Goal: Transaction & Acquisition: Book appointment/travel/reservation

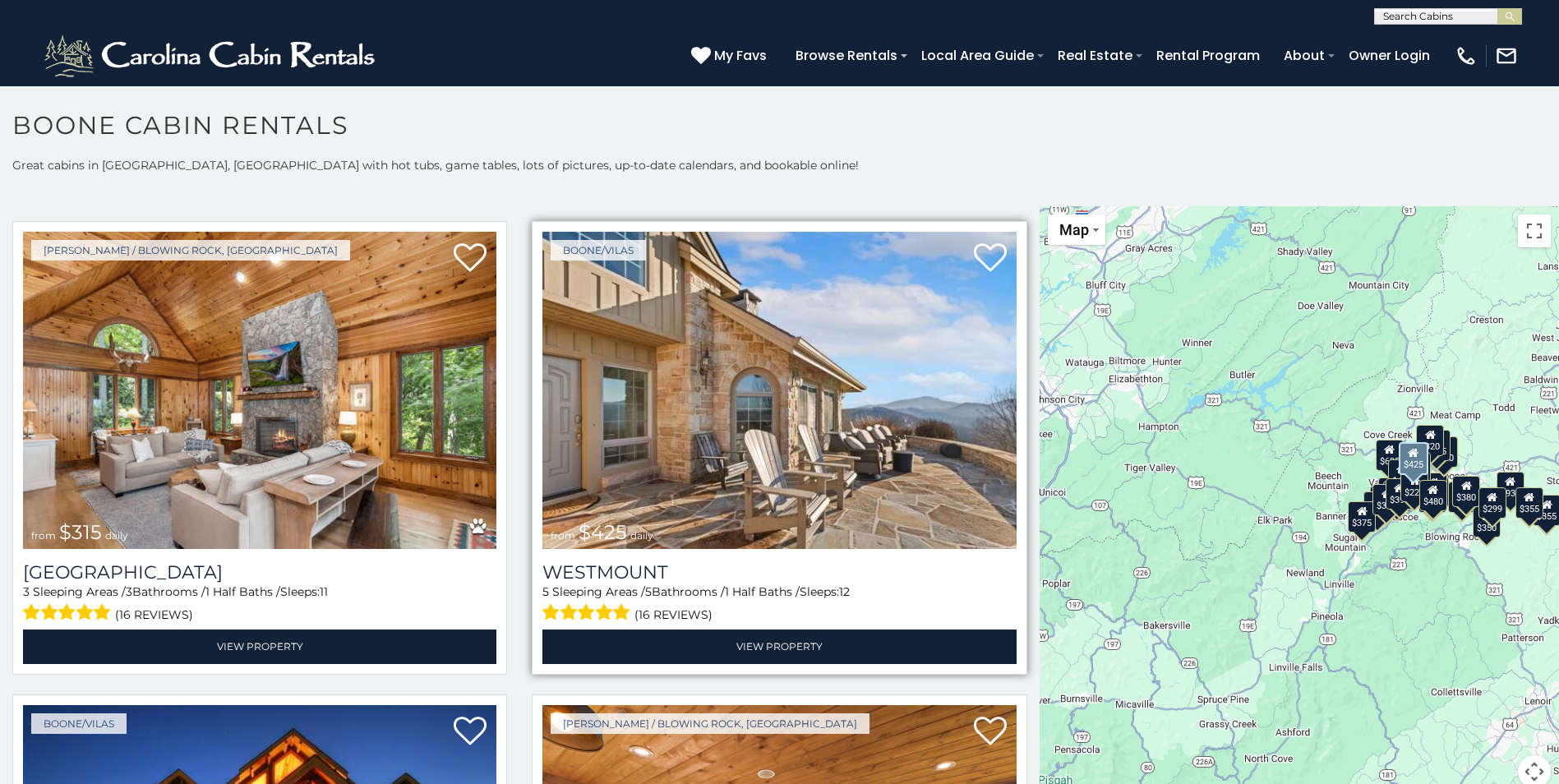
scroll to position [493, 0]
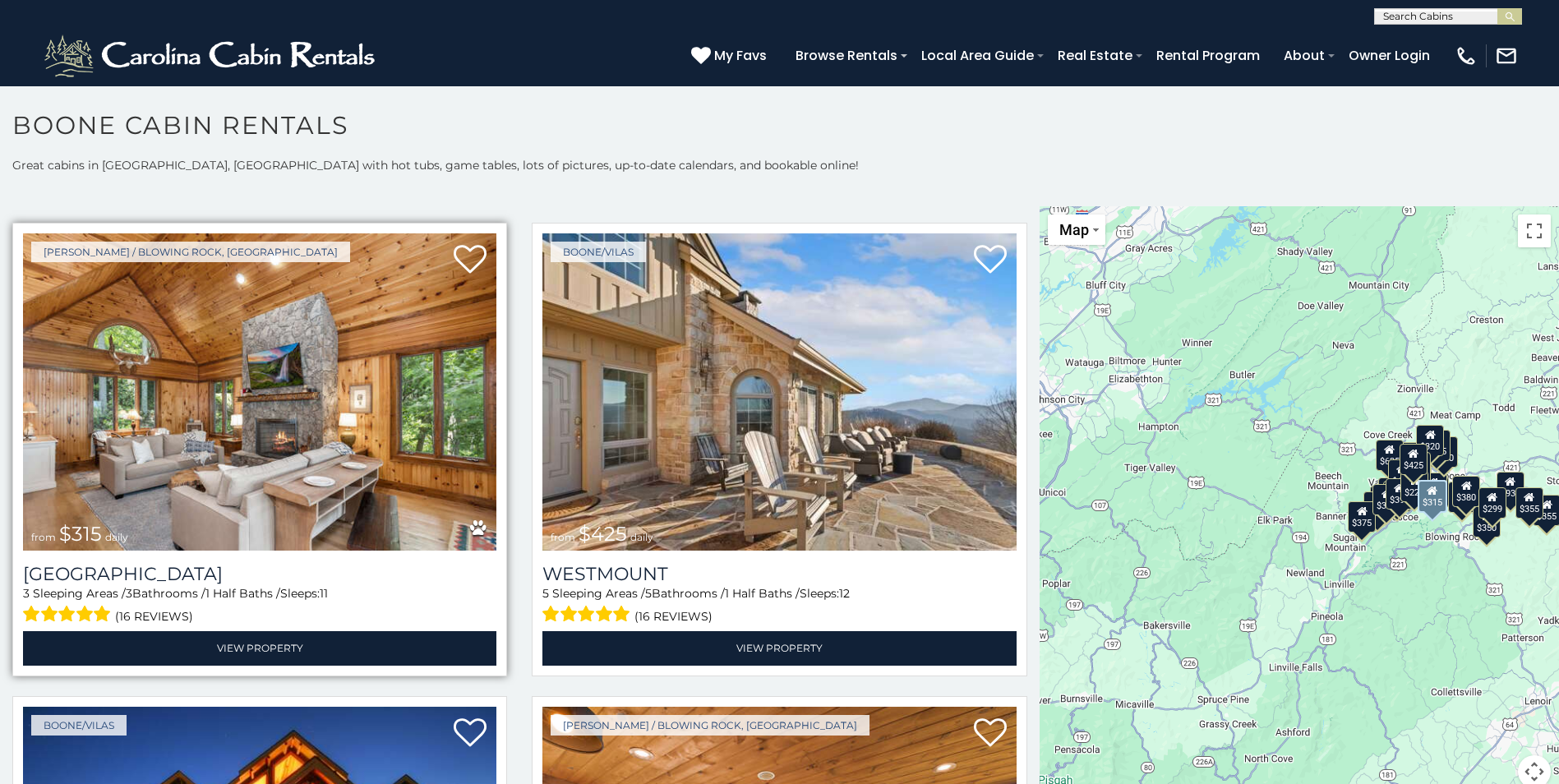
click at [391, 423] on img at bounding box center [259, 392] width 473 height 317
click at [328, 413] on img at bounding box center [259, 392] width 473 height 317
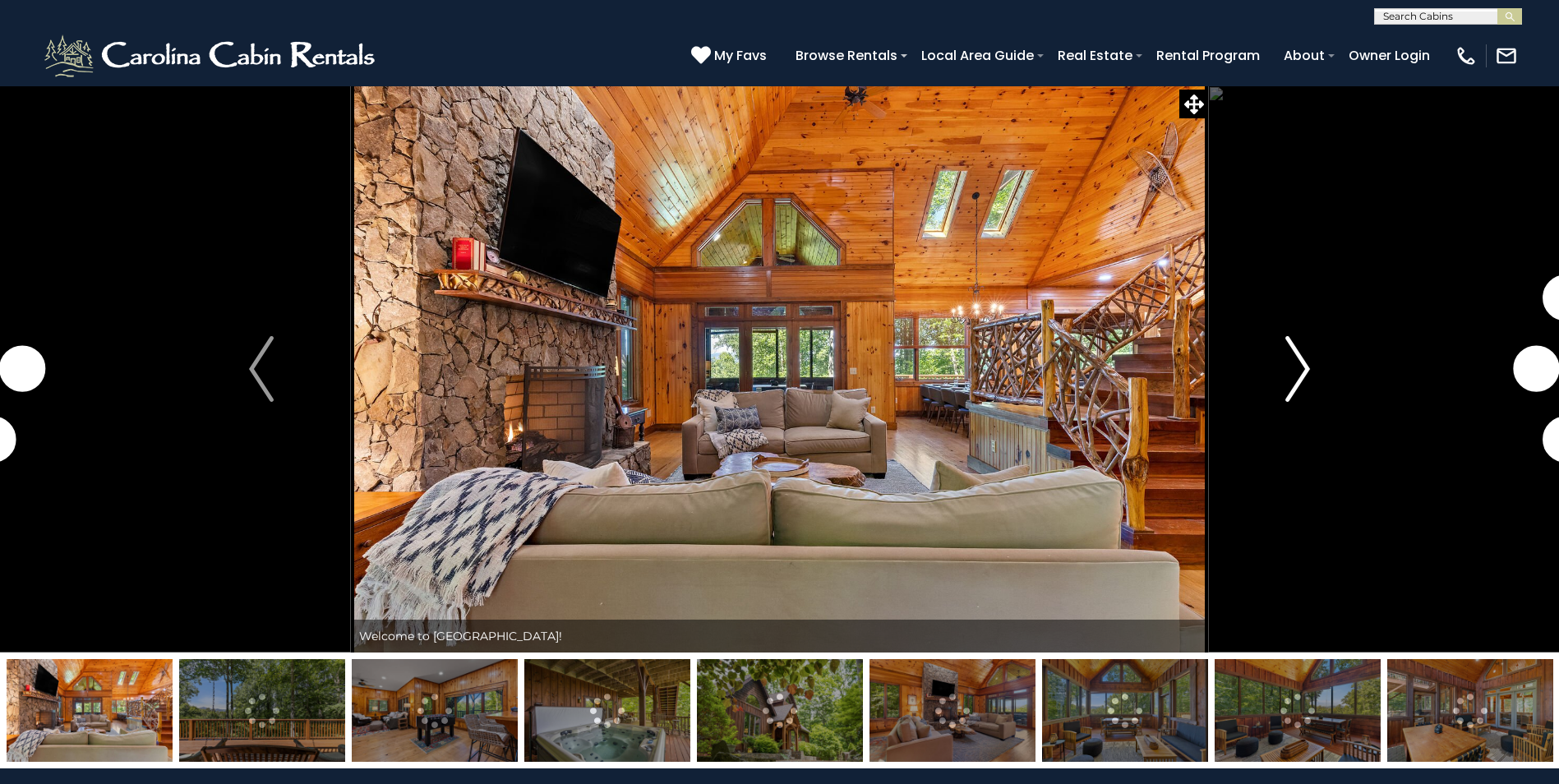
click at [1299, 371] on img "Next" at bounding box center [1297, 369] width 24 height 65
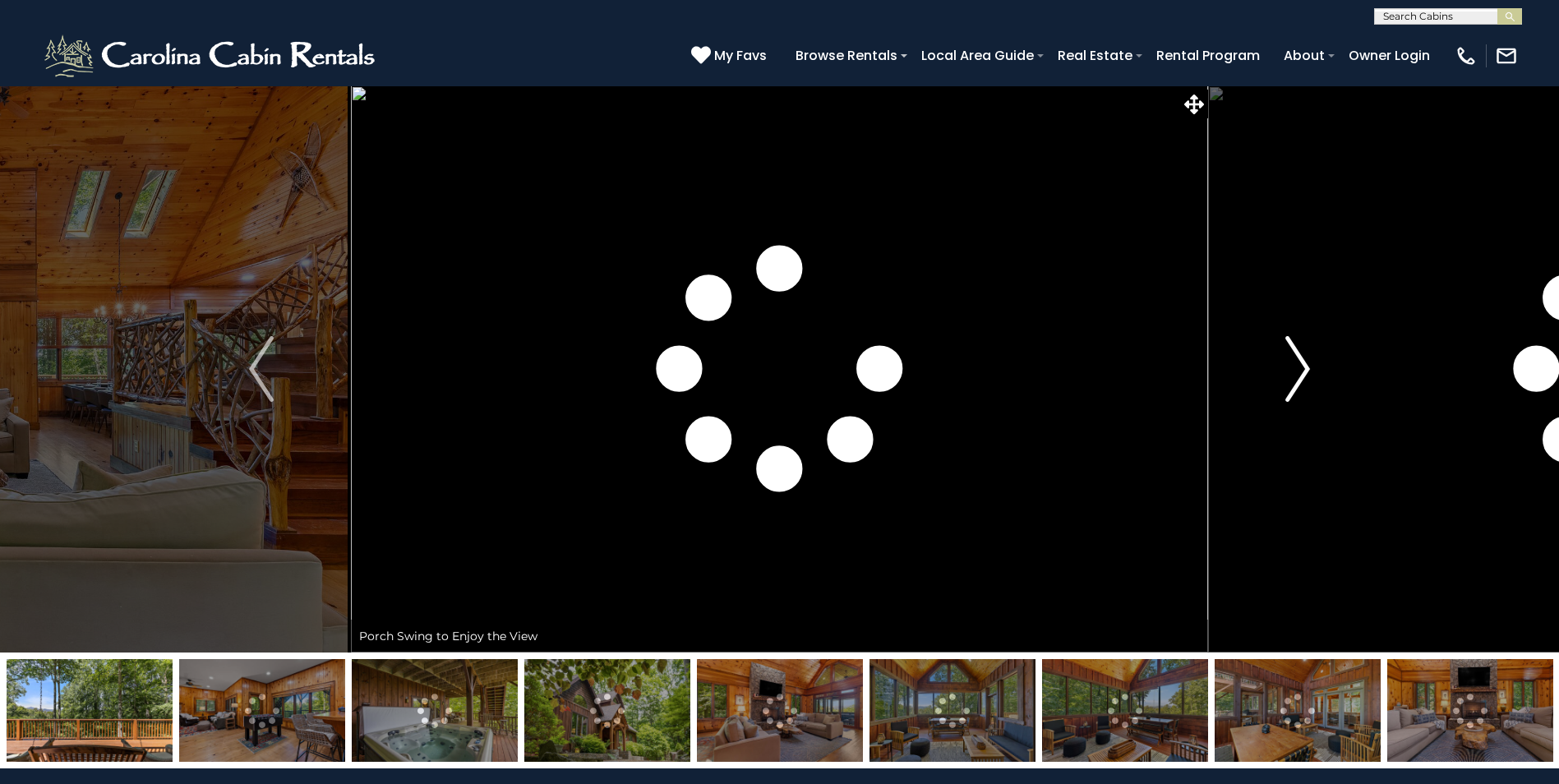
click at [1299, 371] on img "Next" at bounding box center [1297, 369] width 24 height 65
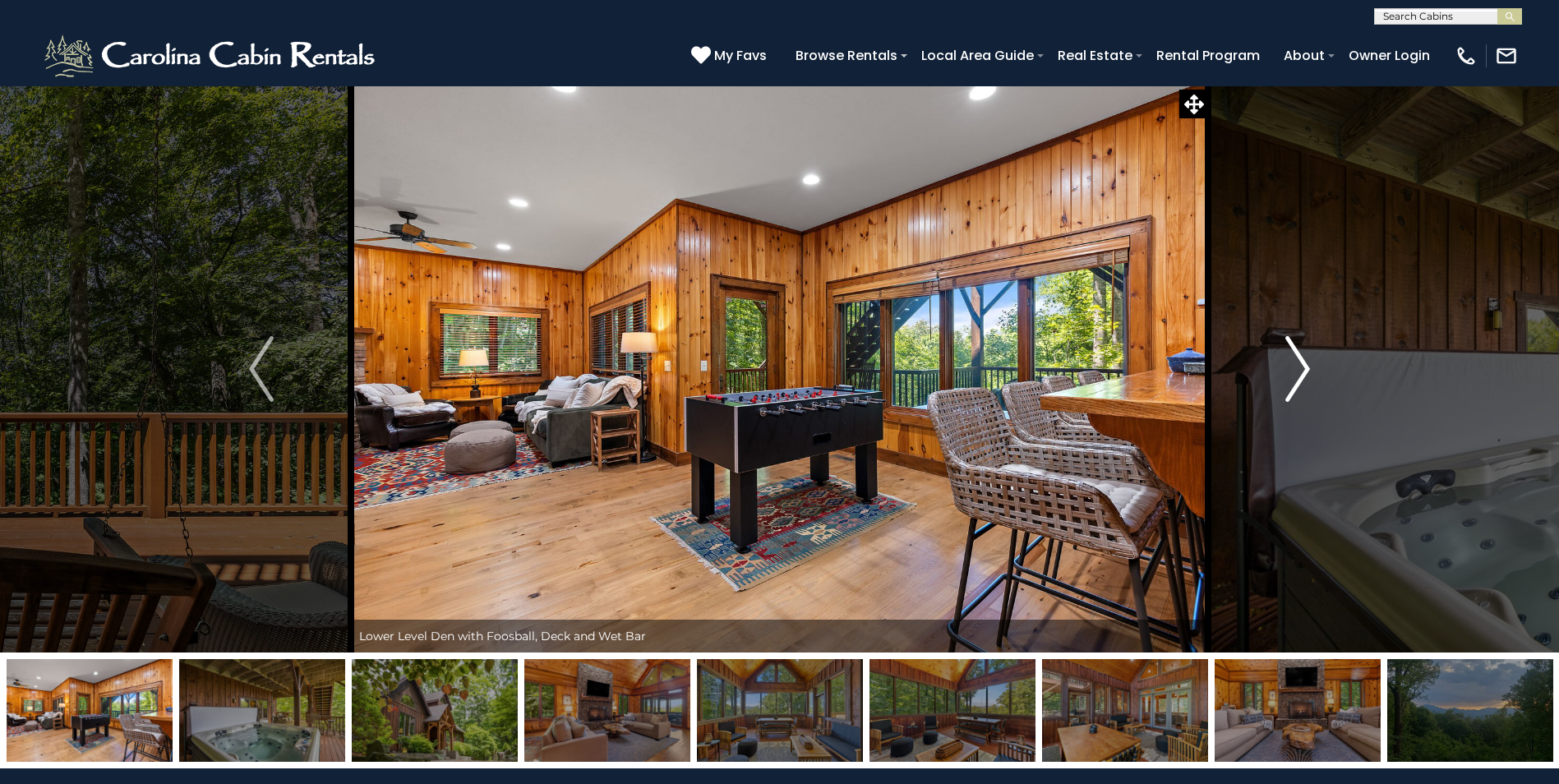
click at [1299, 371] on img "Next" at bounding box center [1297, 369] width 24 height 65
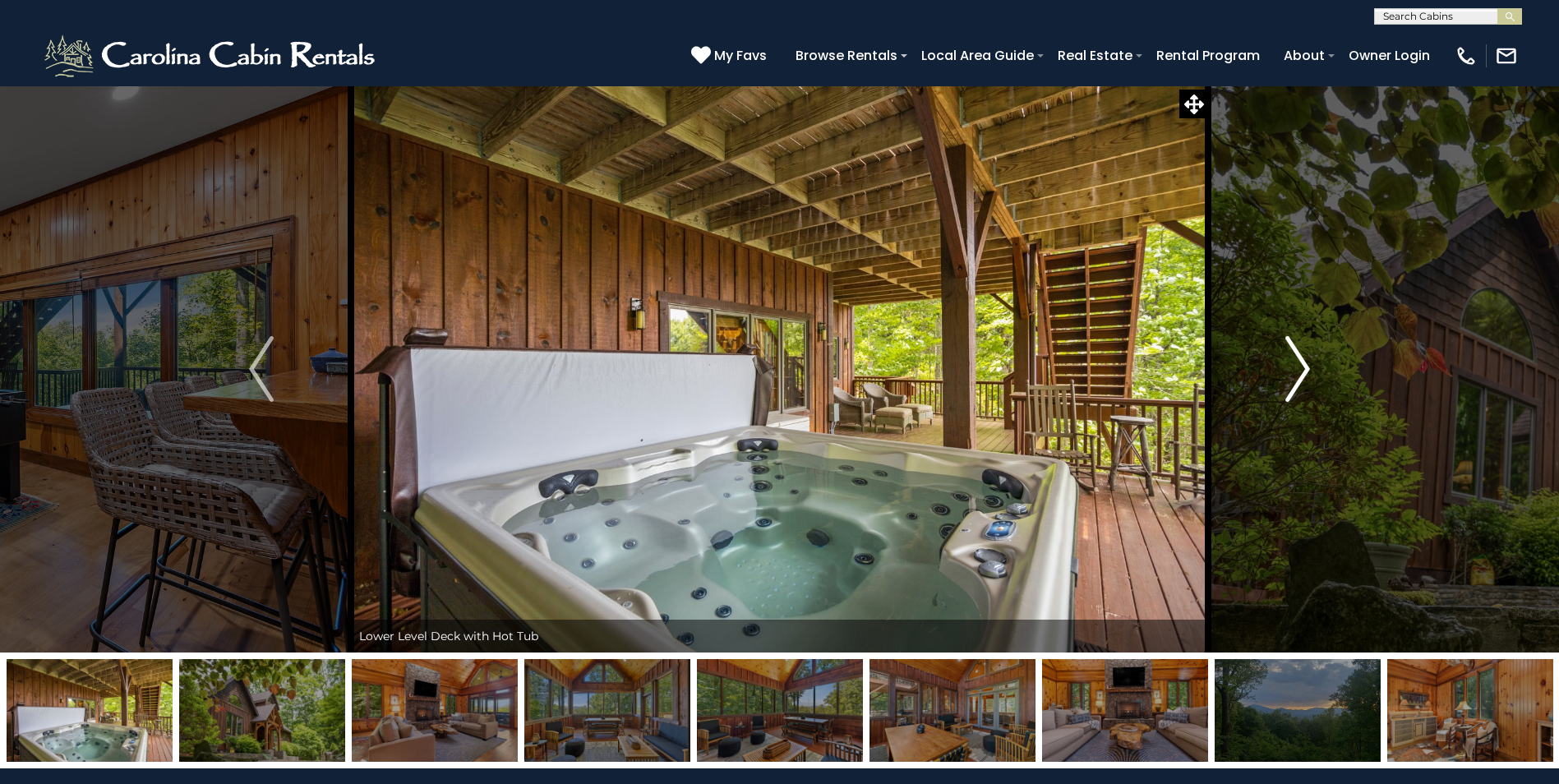
click at [1299, 371] on img "Next" at bounding box center [1297, 369] width 24 height 65
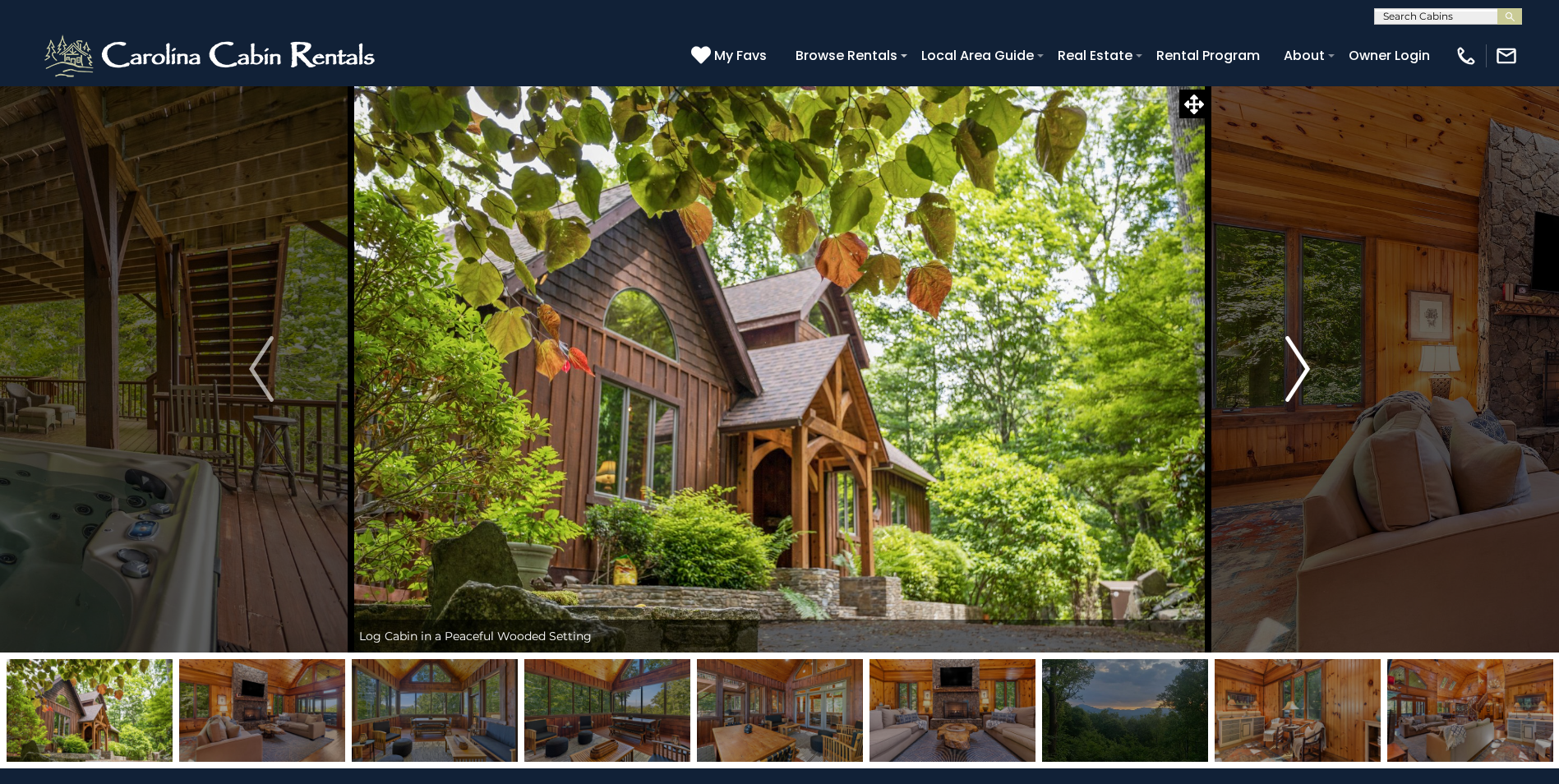
click at [1299, 371] on img "Next" at bounding box center [1297, 369] width 24 height 65
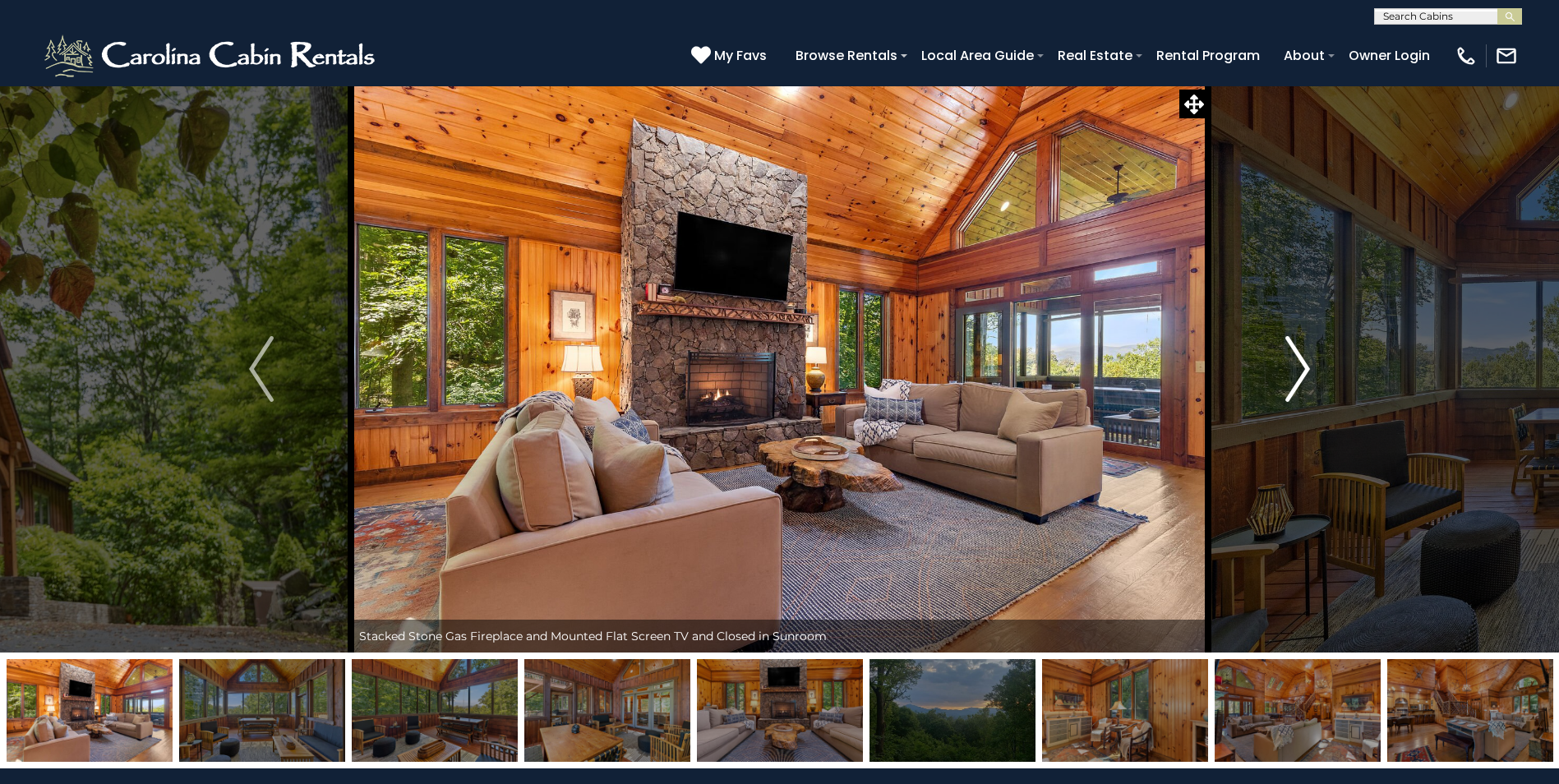
click at [1299, 371] on img "Next" at bounding box center [1297, 369] width 24 height 65
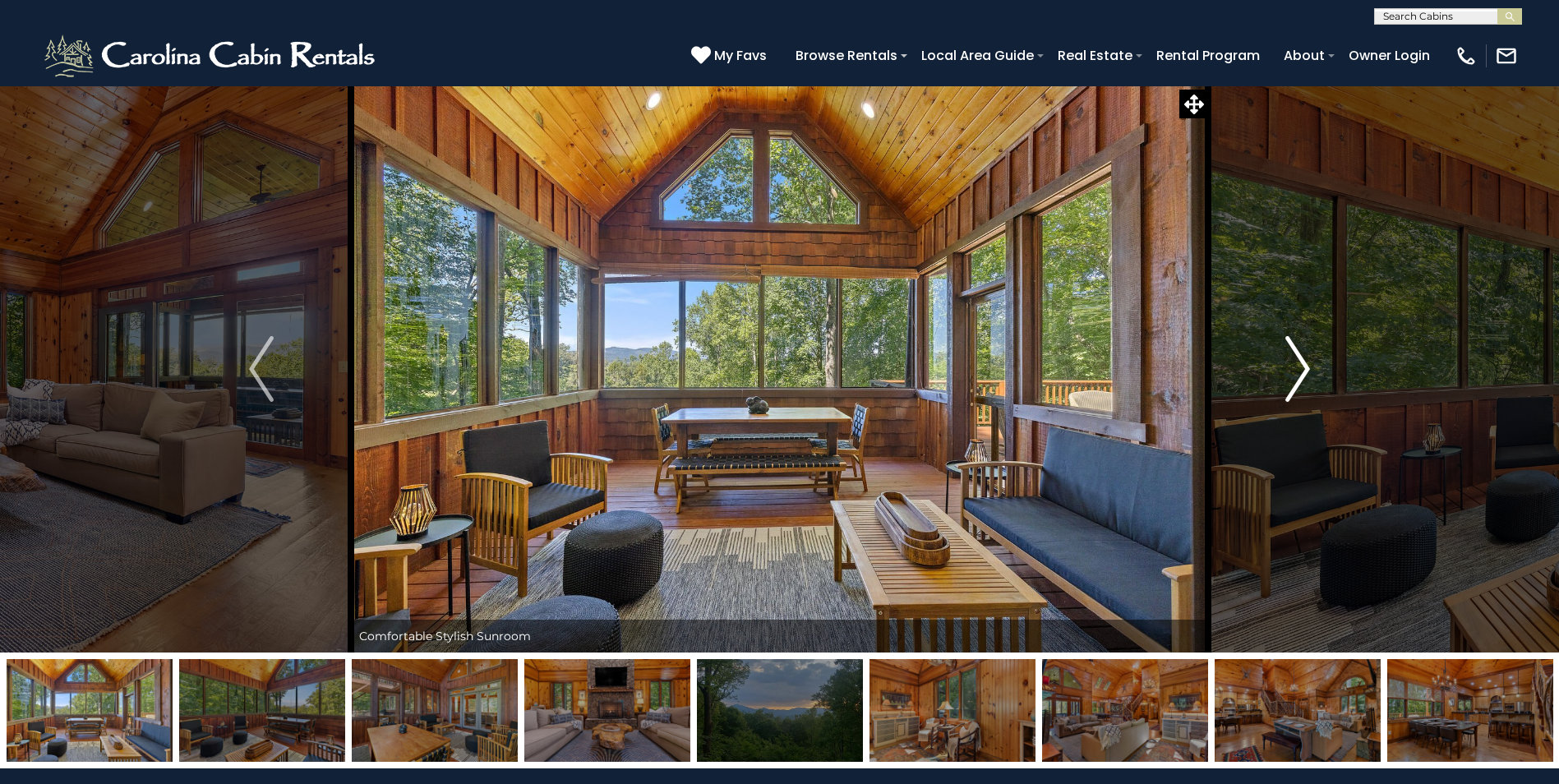
click at [1299, 371] on img "Next" at bounding box center [1297, 369] width 24 height 65
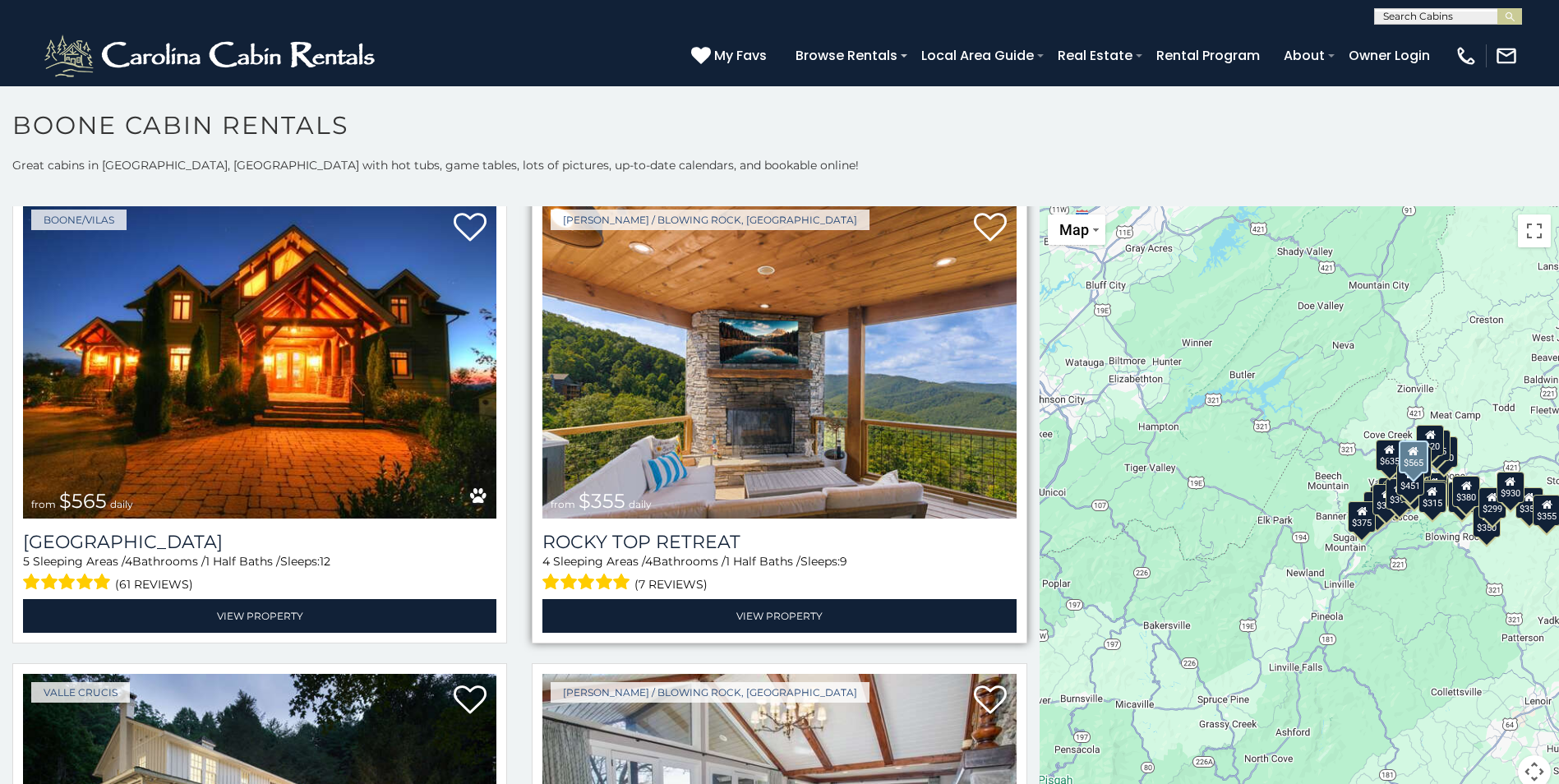
scroll to position [986, 0]
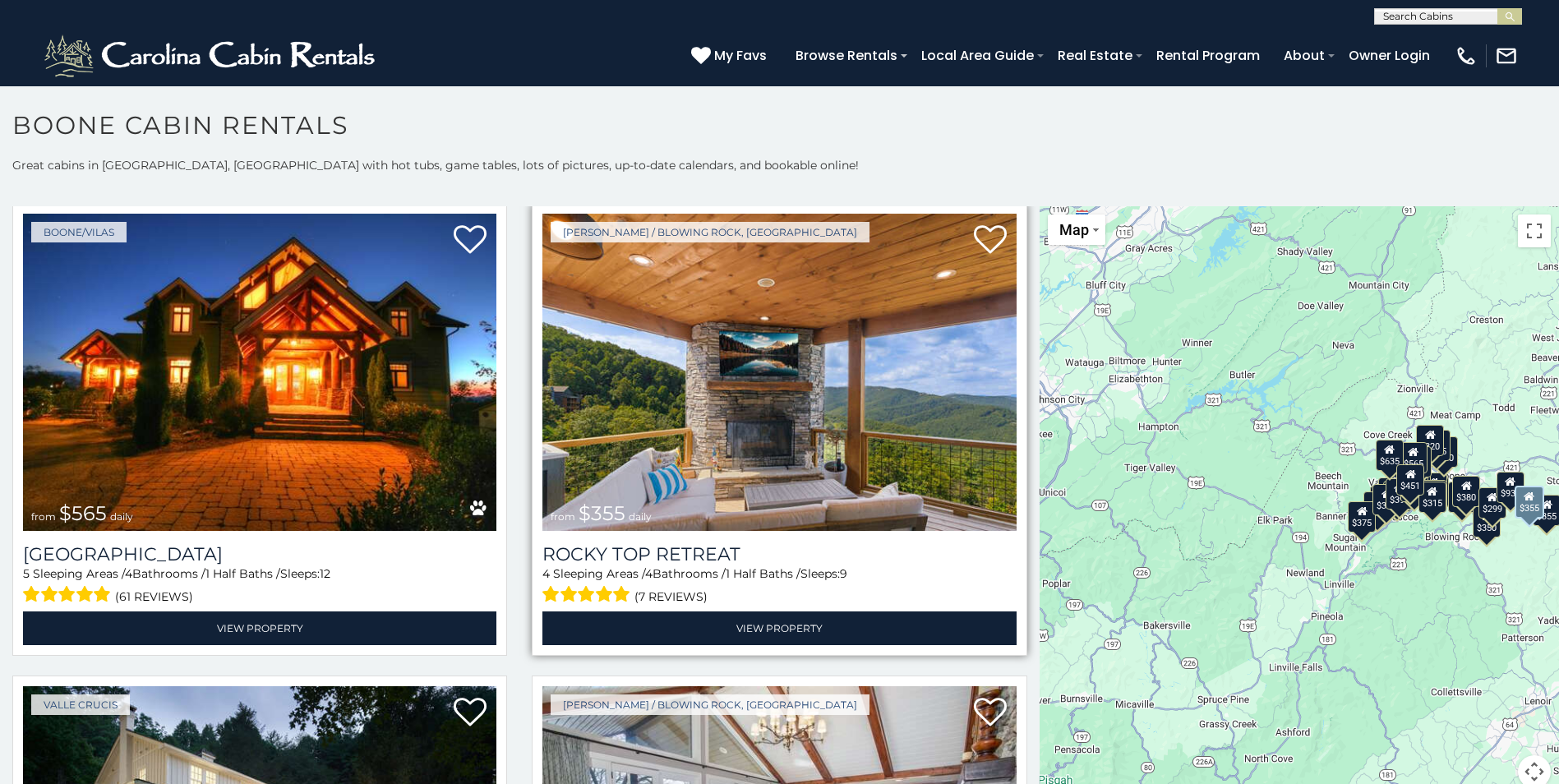
click at [725, 391] on img at bounding box center [779, 372] width 473 height 317
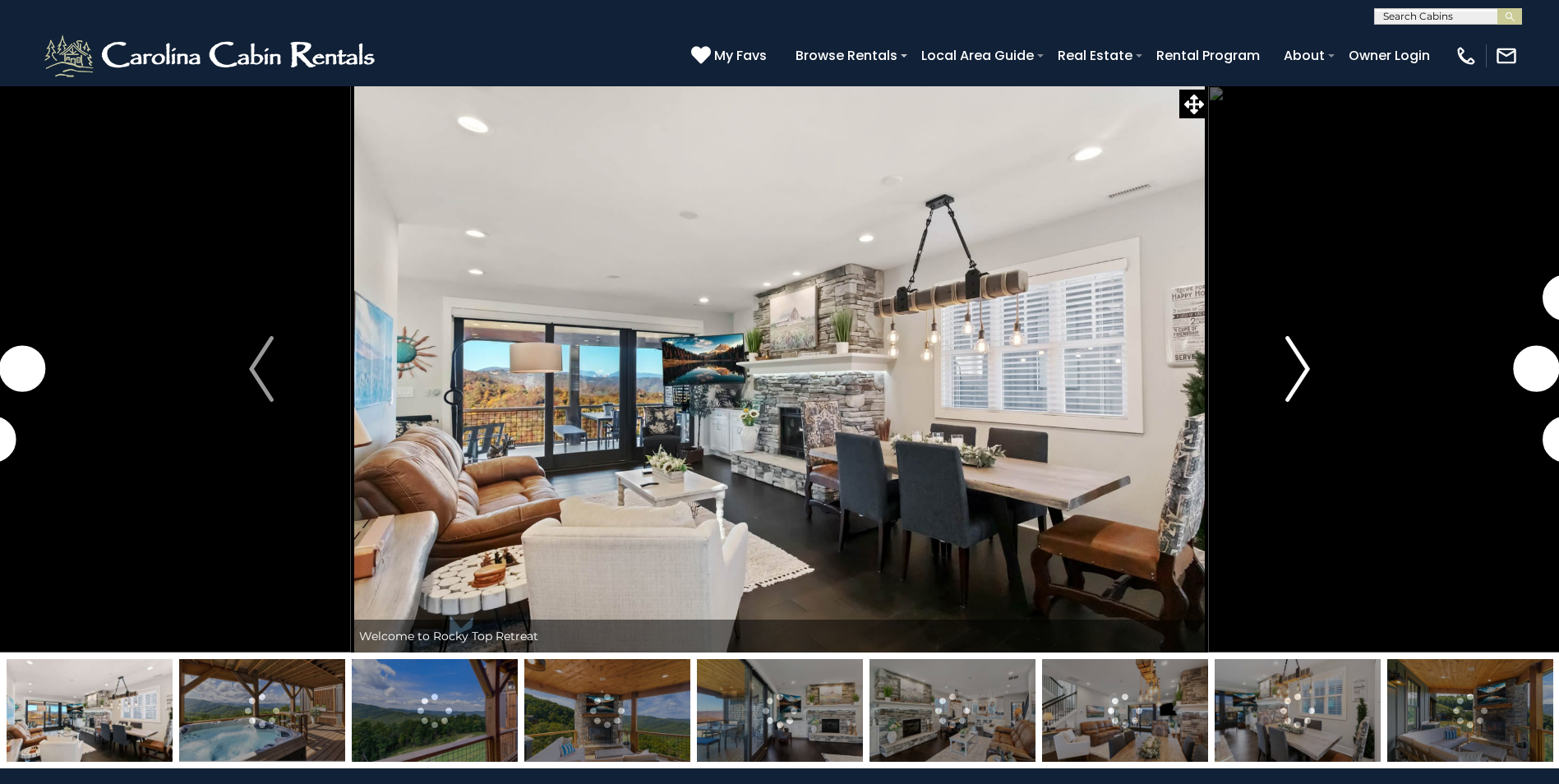
click at [1306, 366] on img "Next" at bounding box center [1297, 369] width 24 height 65
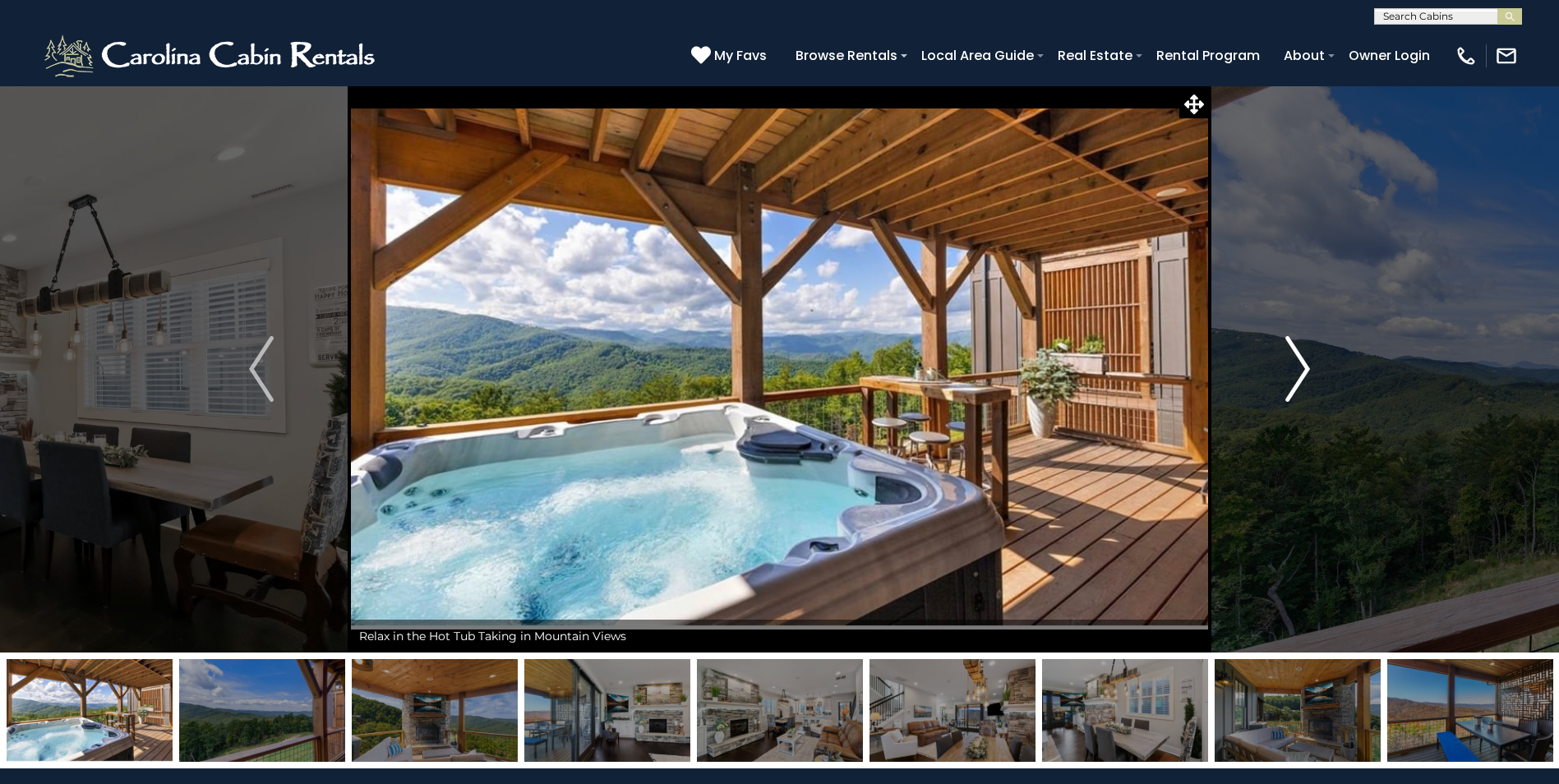
click at [1306, 366] on img "Next" at bounding box center [1297, 369] width 24 height 65
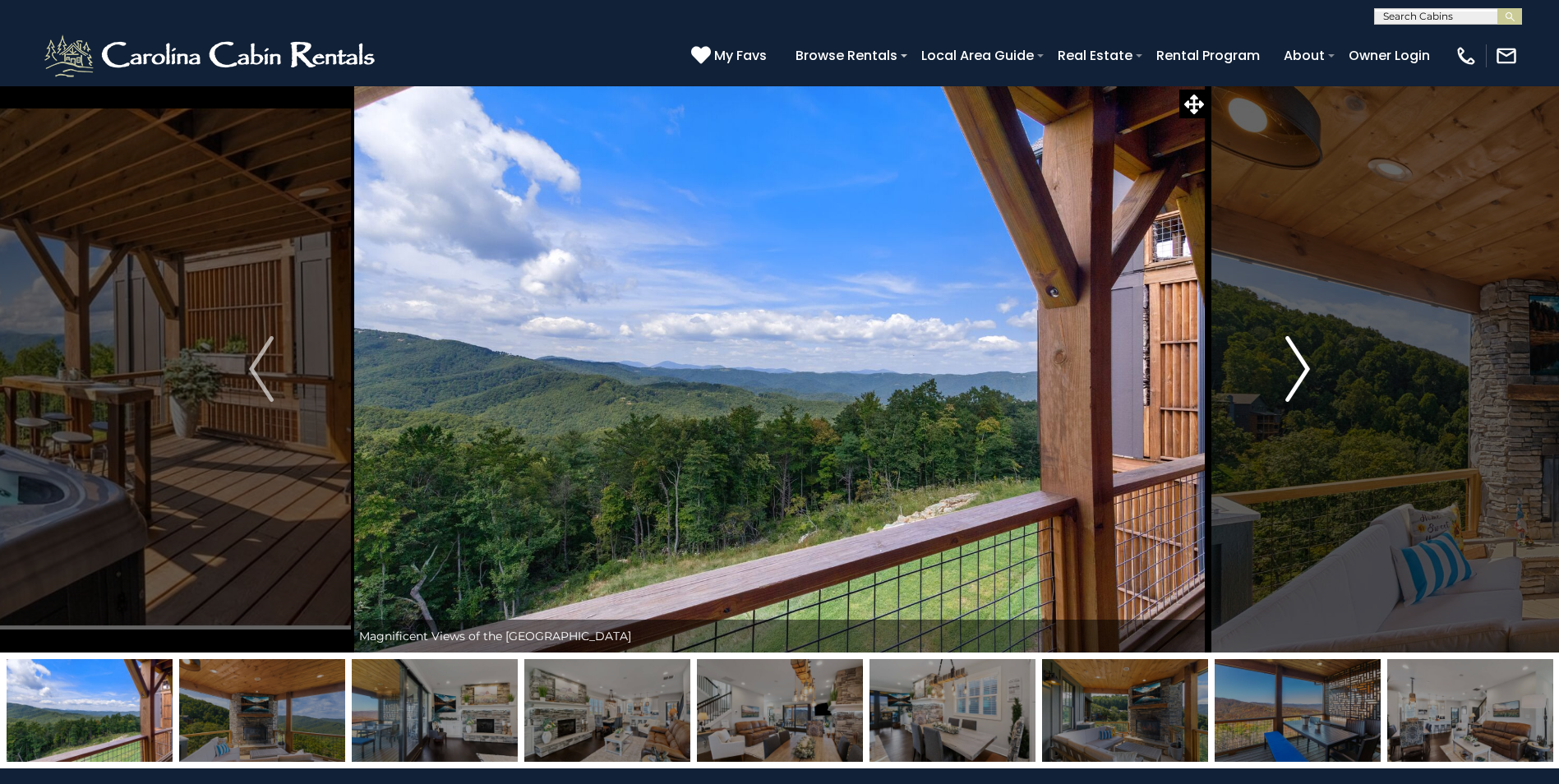
click at [1306, 366] on img "Next" at bounding box center [1297, 369] width 24 height 65
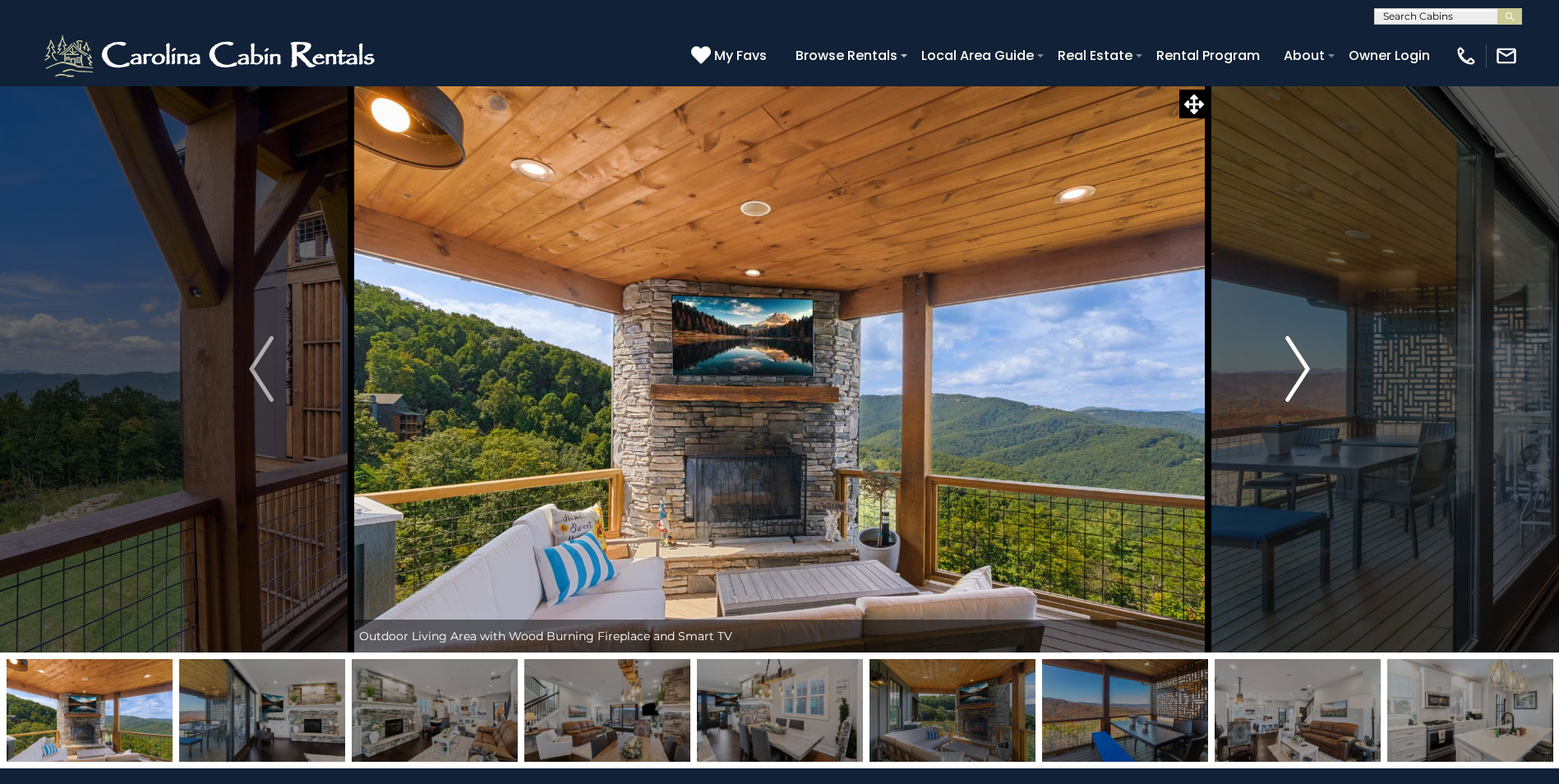
click at [1306, 366] on img "Next" at bounding box center [1297, 369] width 24 height 65
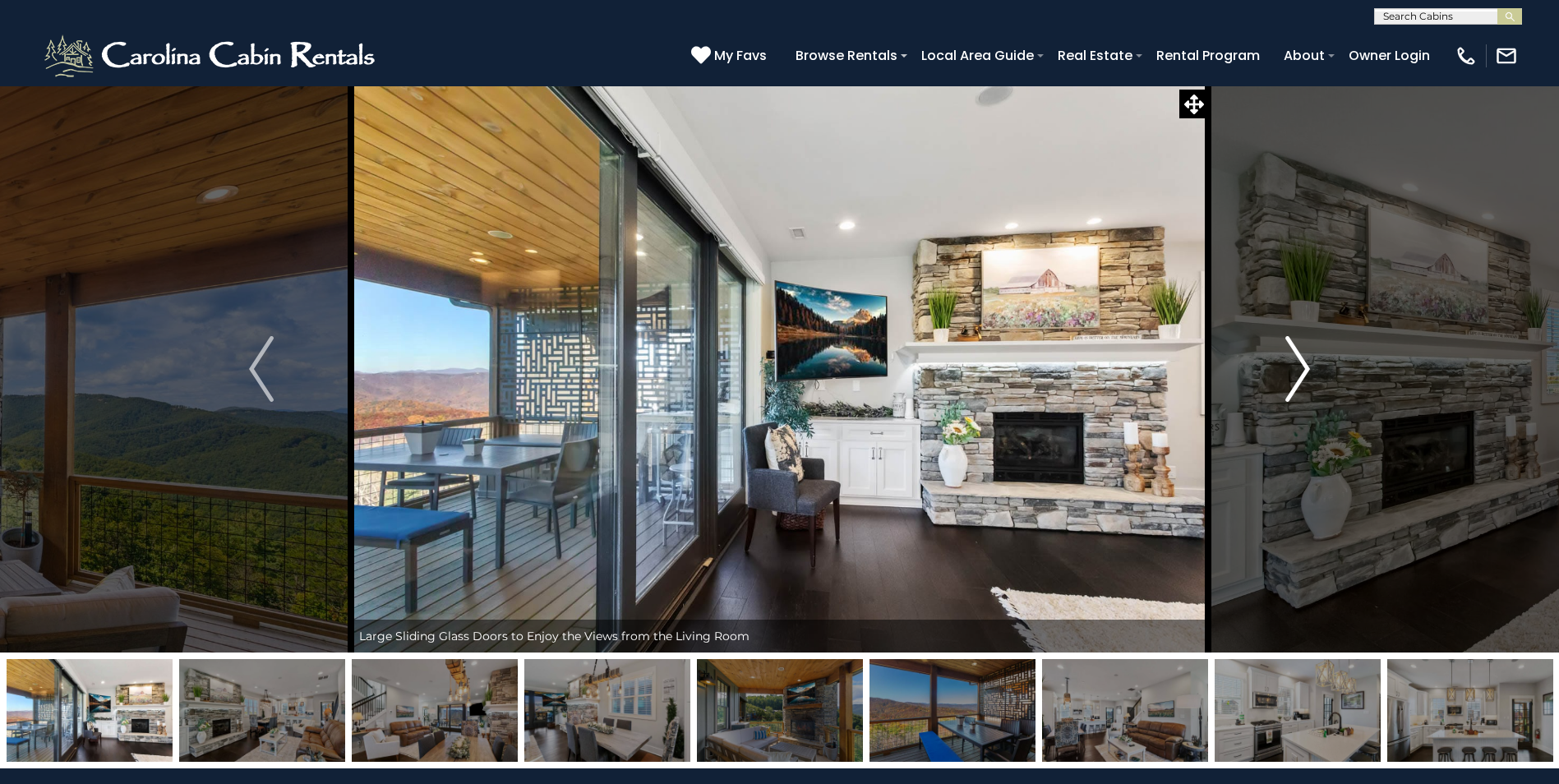
click at [1306, 366] on img "Next" at bounding box center [1297, 369] width 24 height 65
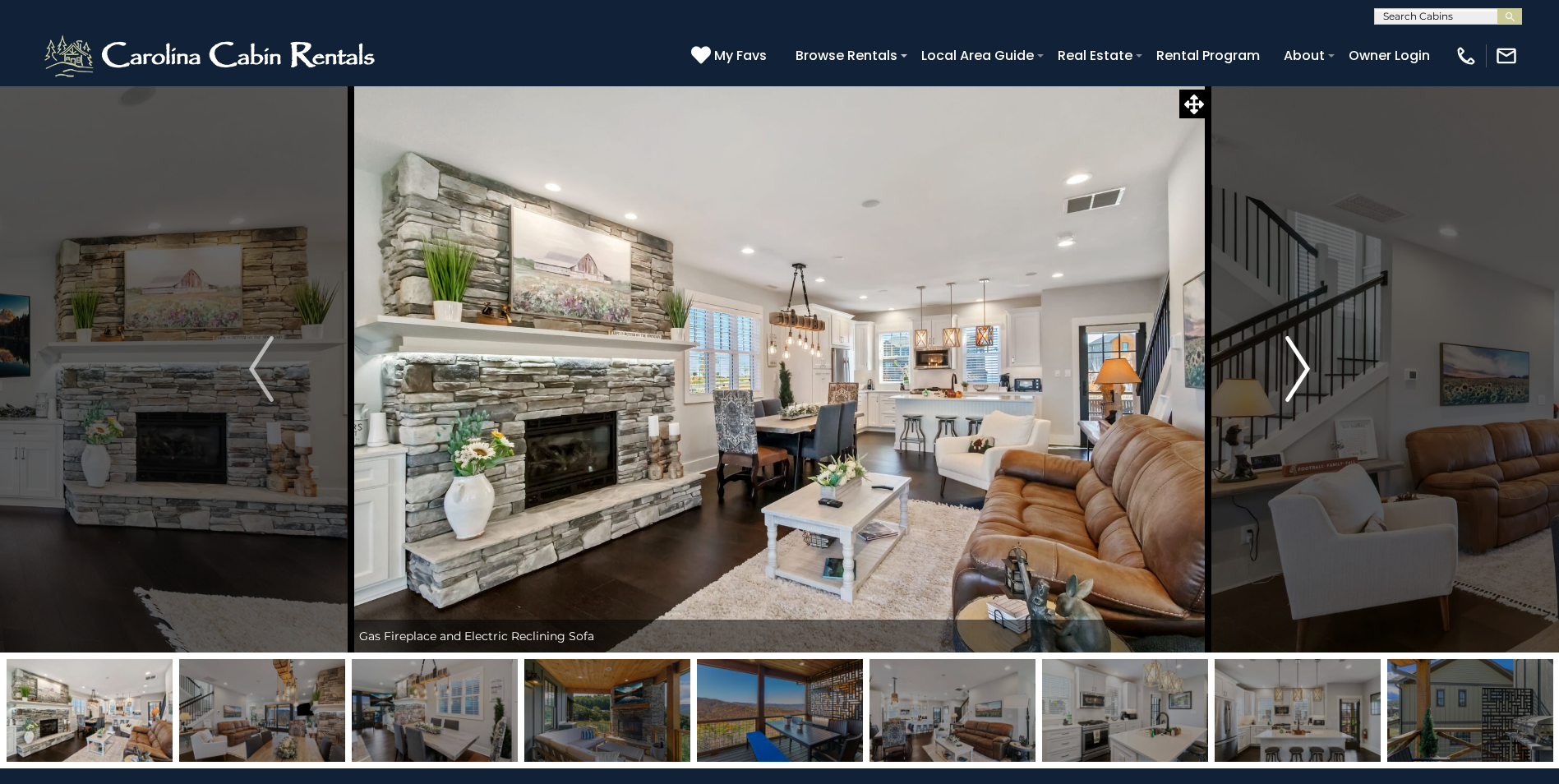
click at [1306, 366] on img "Next" at bounding box center [1297, 369] width 24 height 65
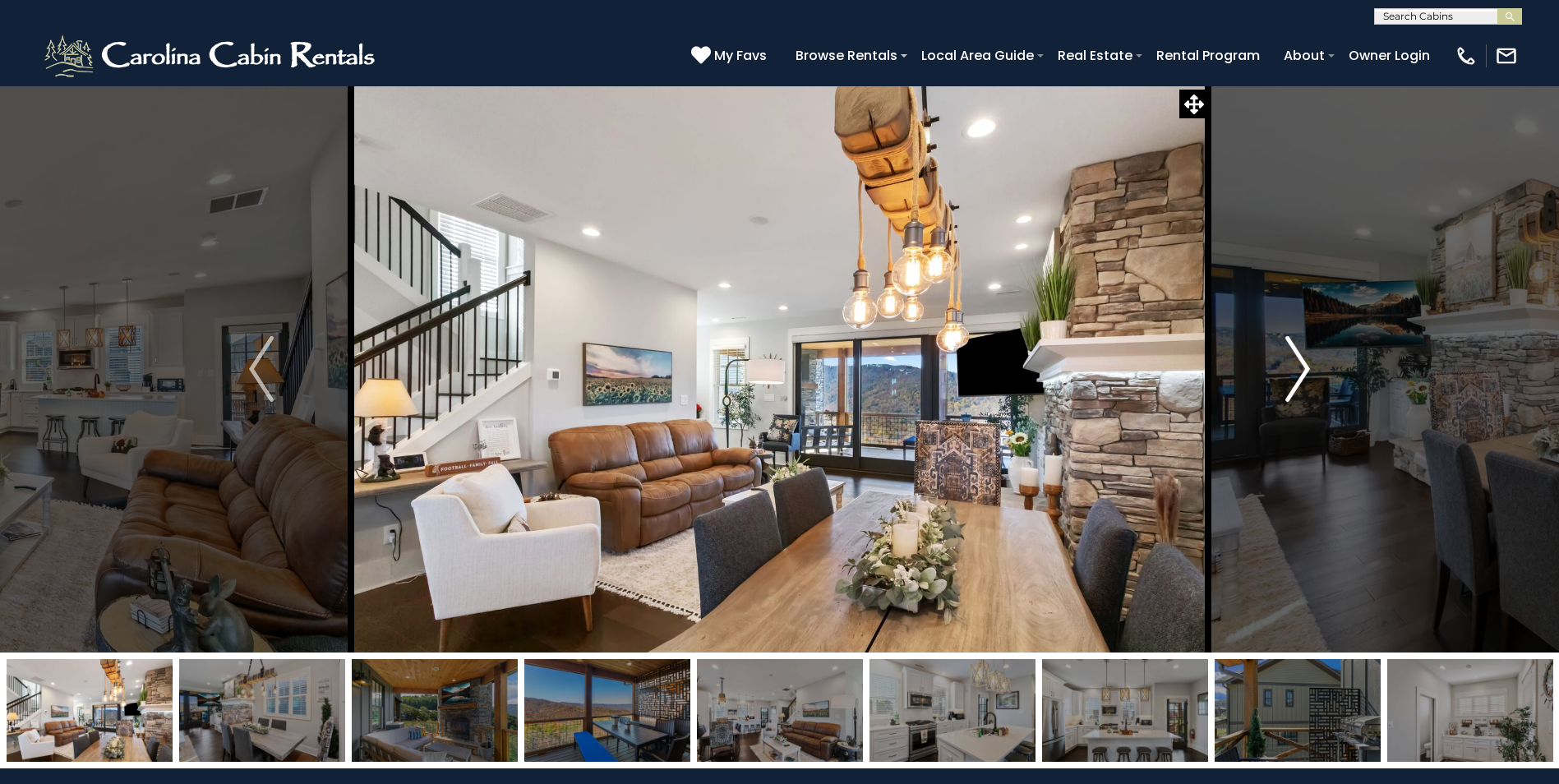
click at [1306, 366] on img "Next" at bounding box center [1297, 369] width 24 height 65
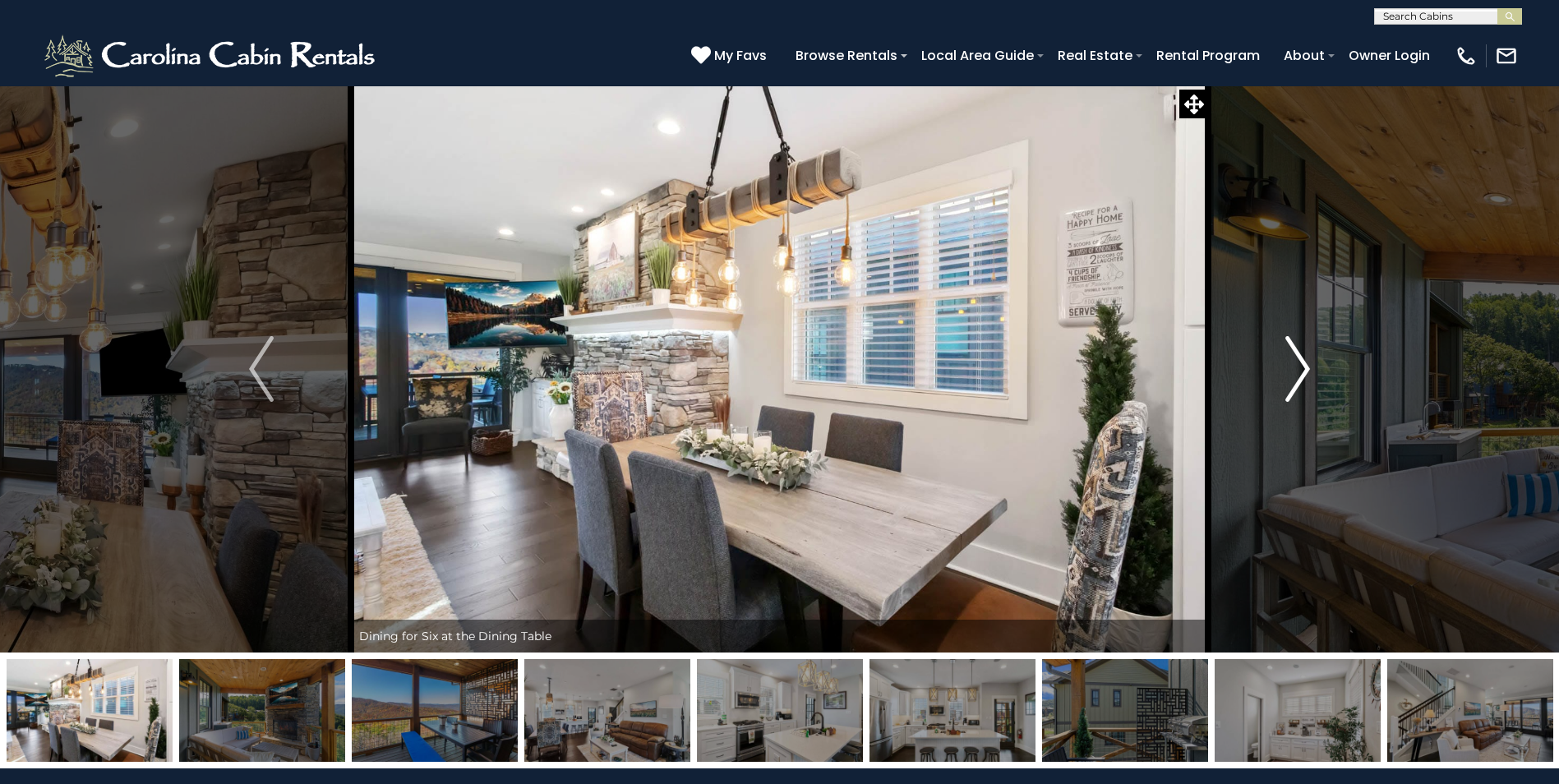
click at [1306, 366] on img "Next" at bounding box center [1297, 369] width 24 height 65
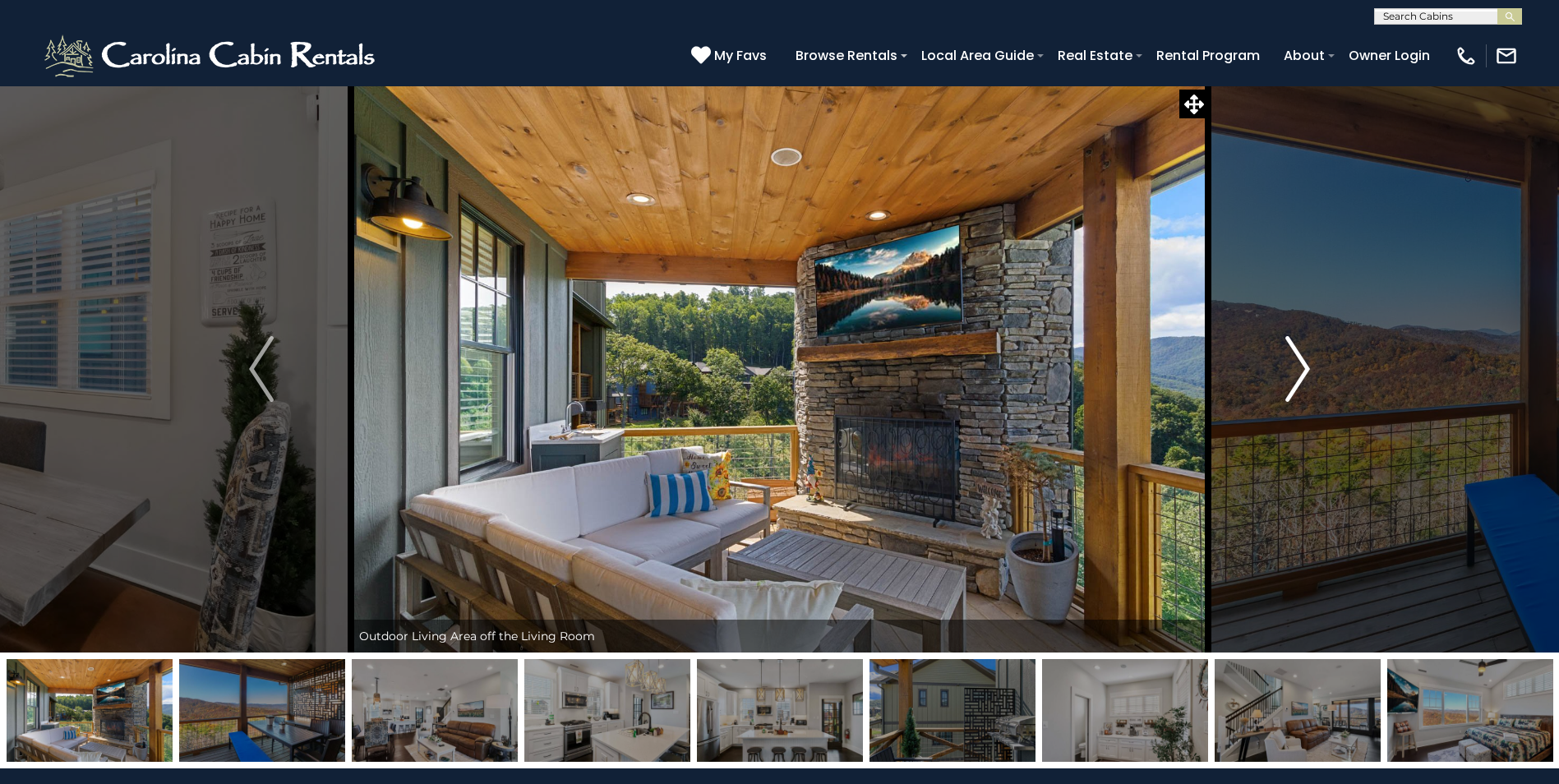
click at [1306, 366] on img "Next" at bounding box center [1297, 369] width 24 height 65
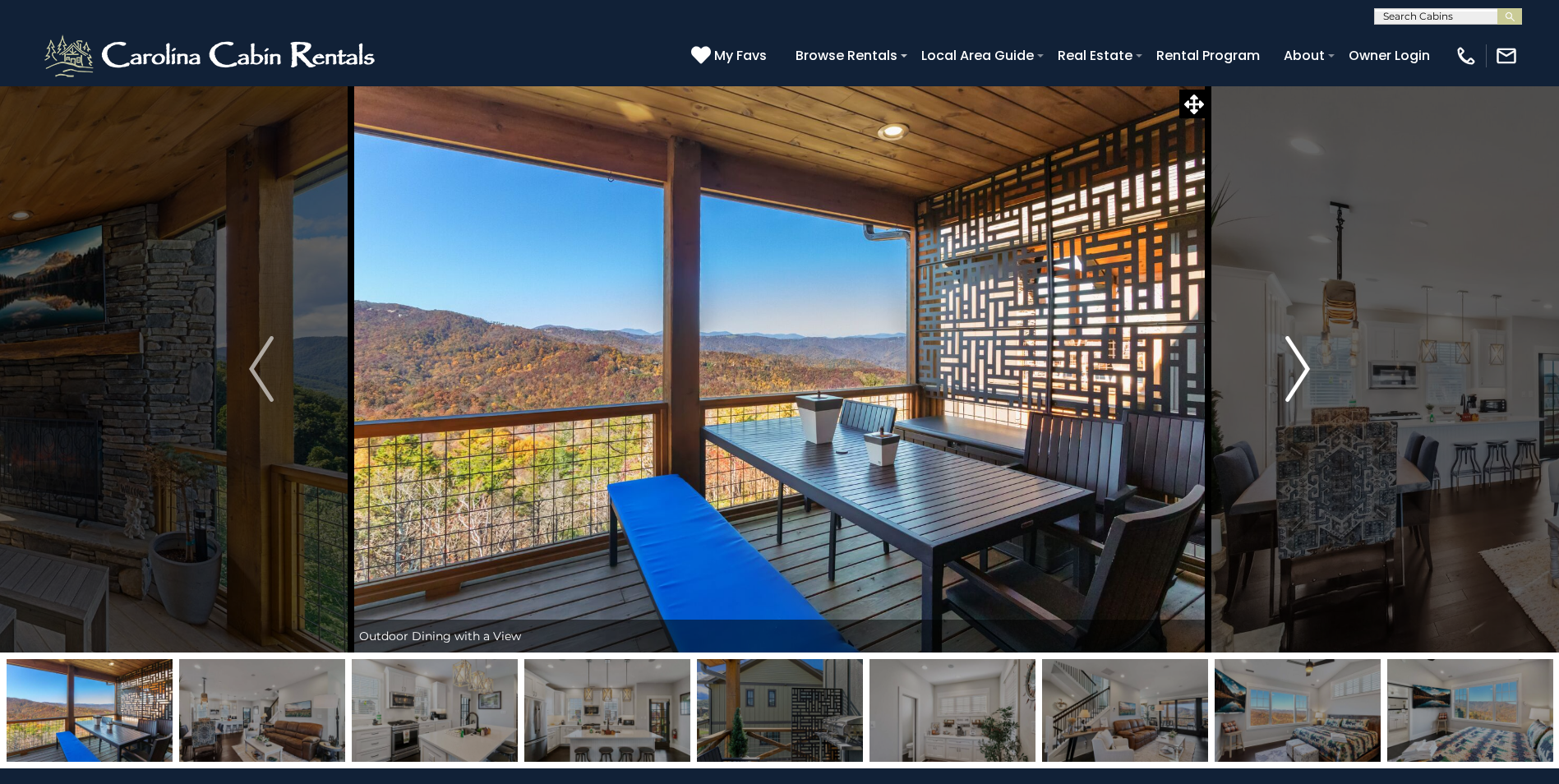
click at [1306, 366] on img "Next" at bounding box center [1297, 369] width 24 height 65
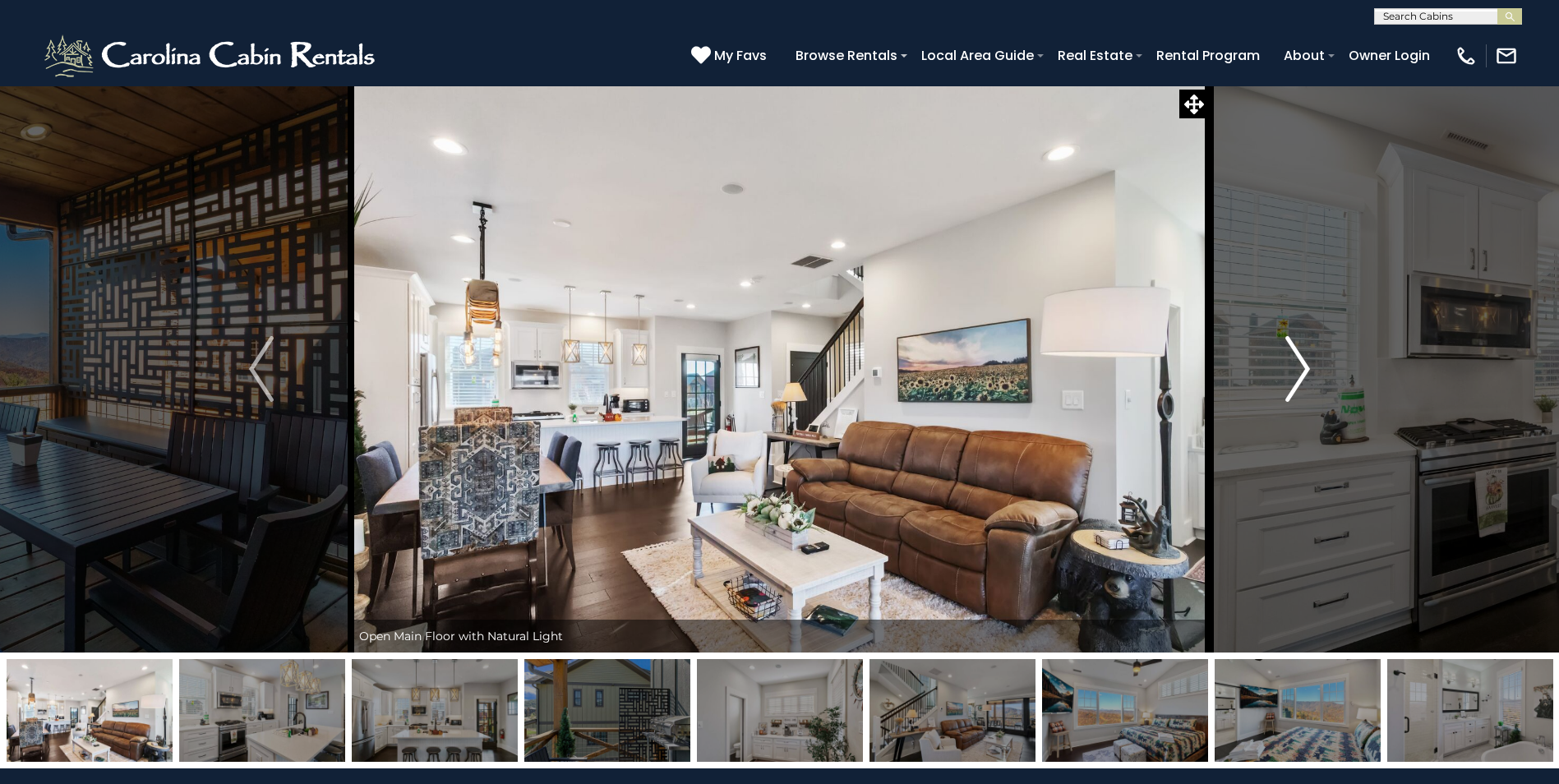
click at [1306, 366] on img "Next" at bounding box center [1297, 369] width 24 height 65
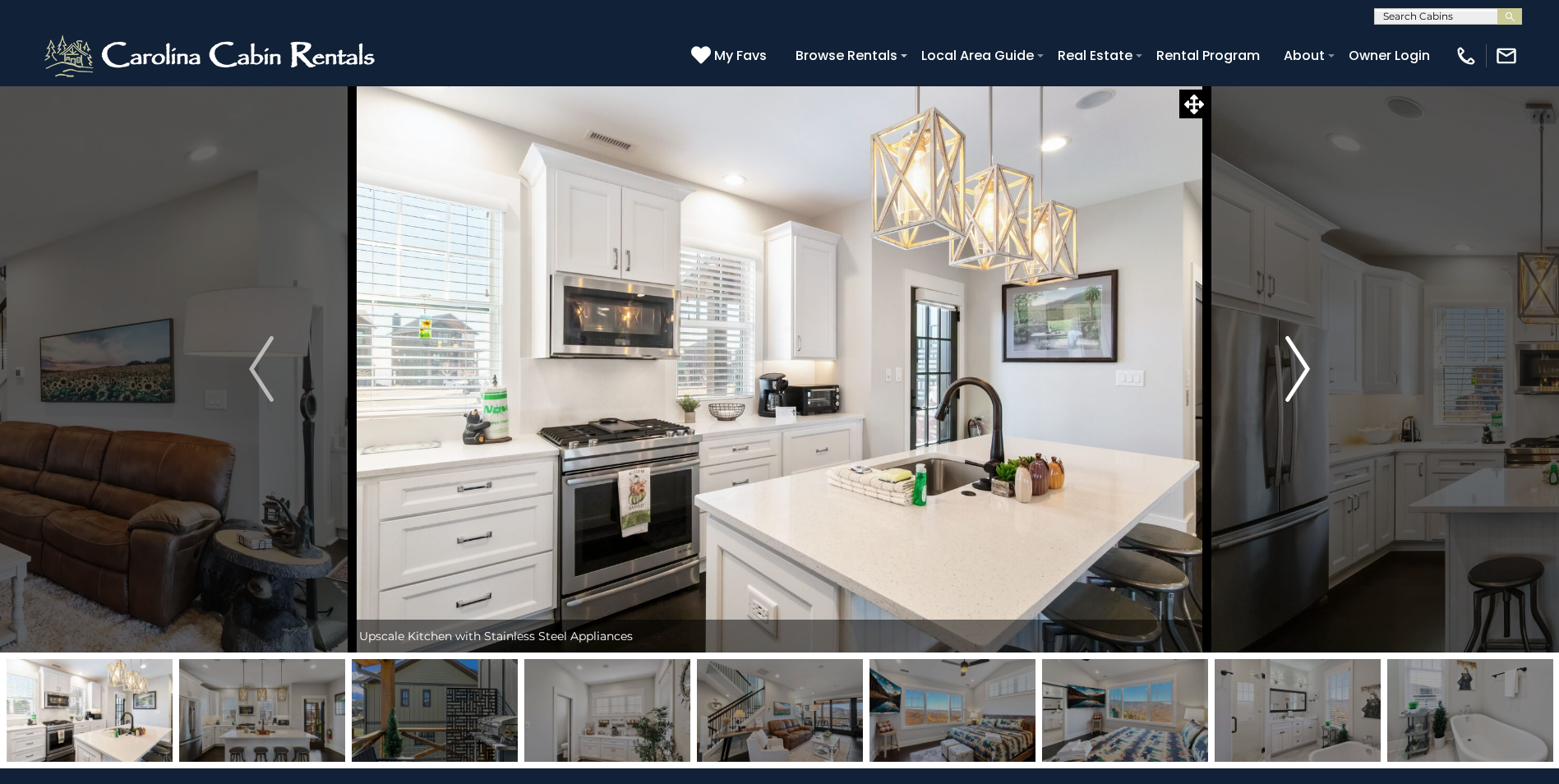
click at [1306, 366] on img "Next" at bounding box center [1297, 369] width 24 height 65
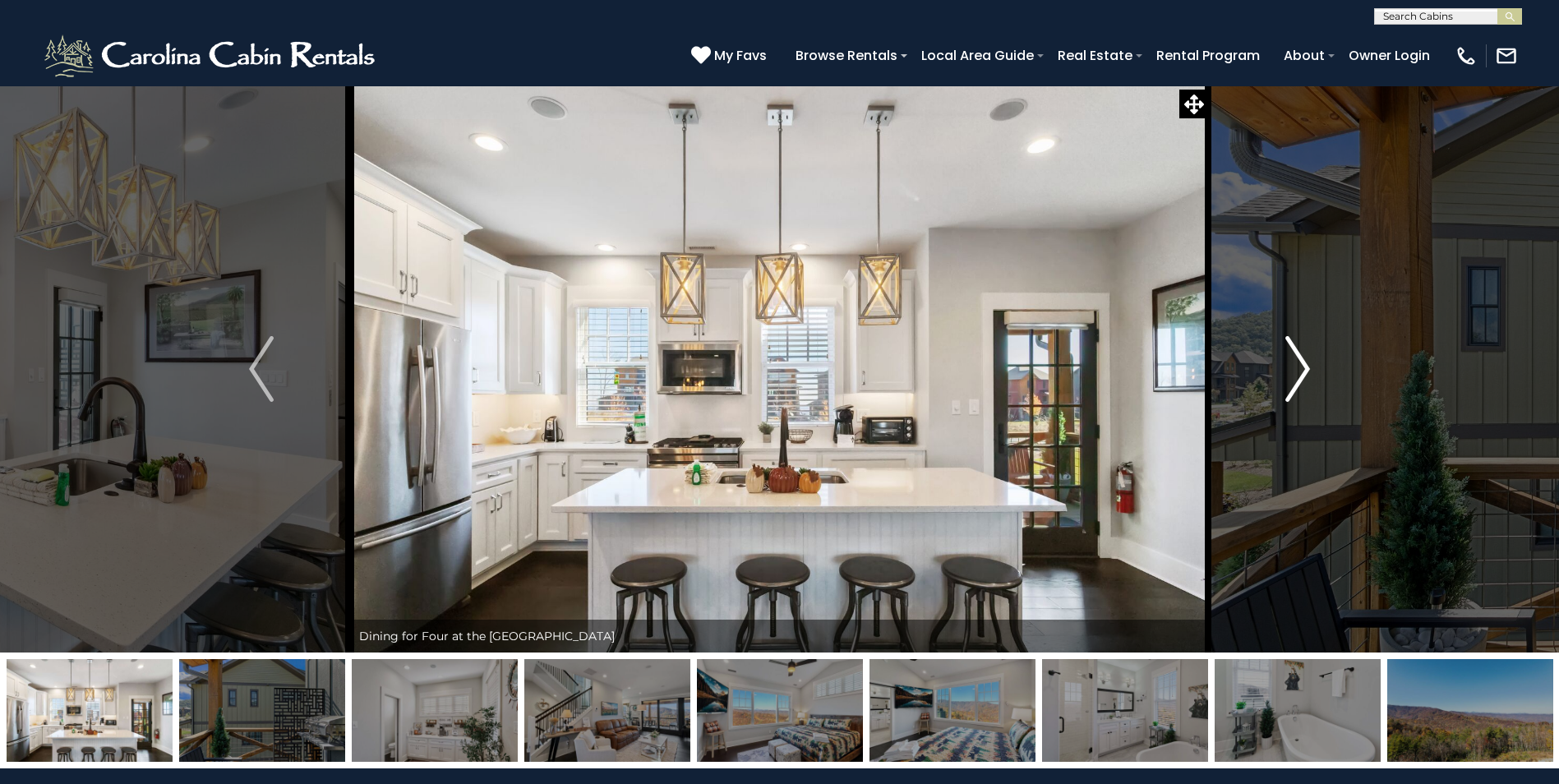
click at [1306, 366] on img "Next" at bounding box center [1297, 369] width 24 height 65
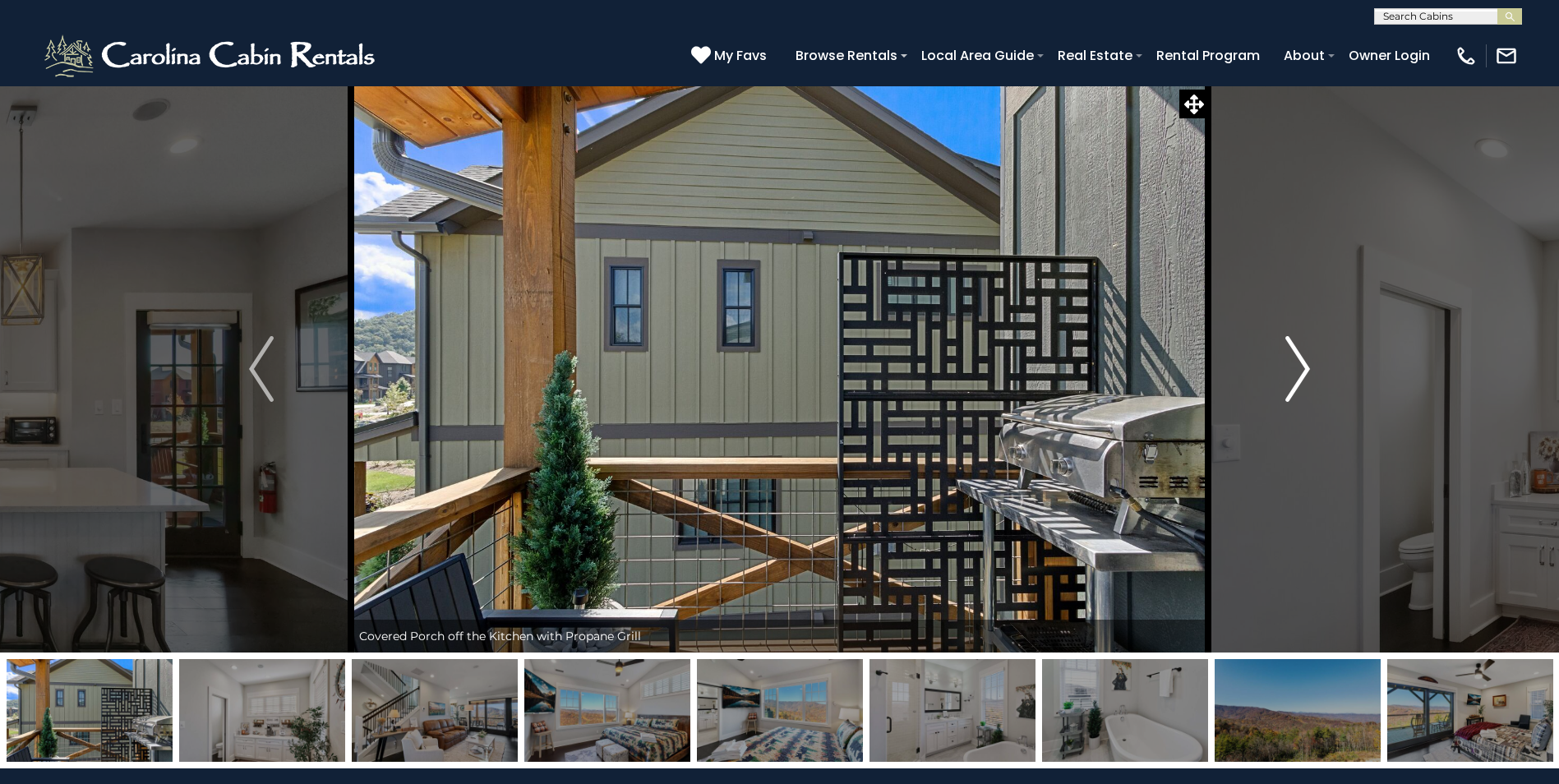
click at [1306, 366] on img "Next" at bounding box center [1297, 369] width 24 height 65
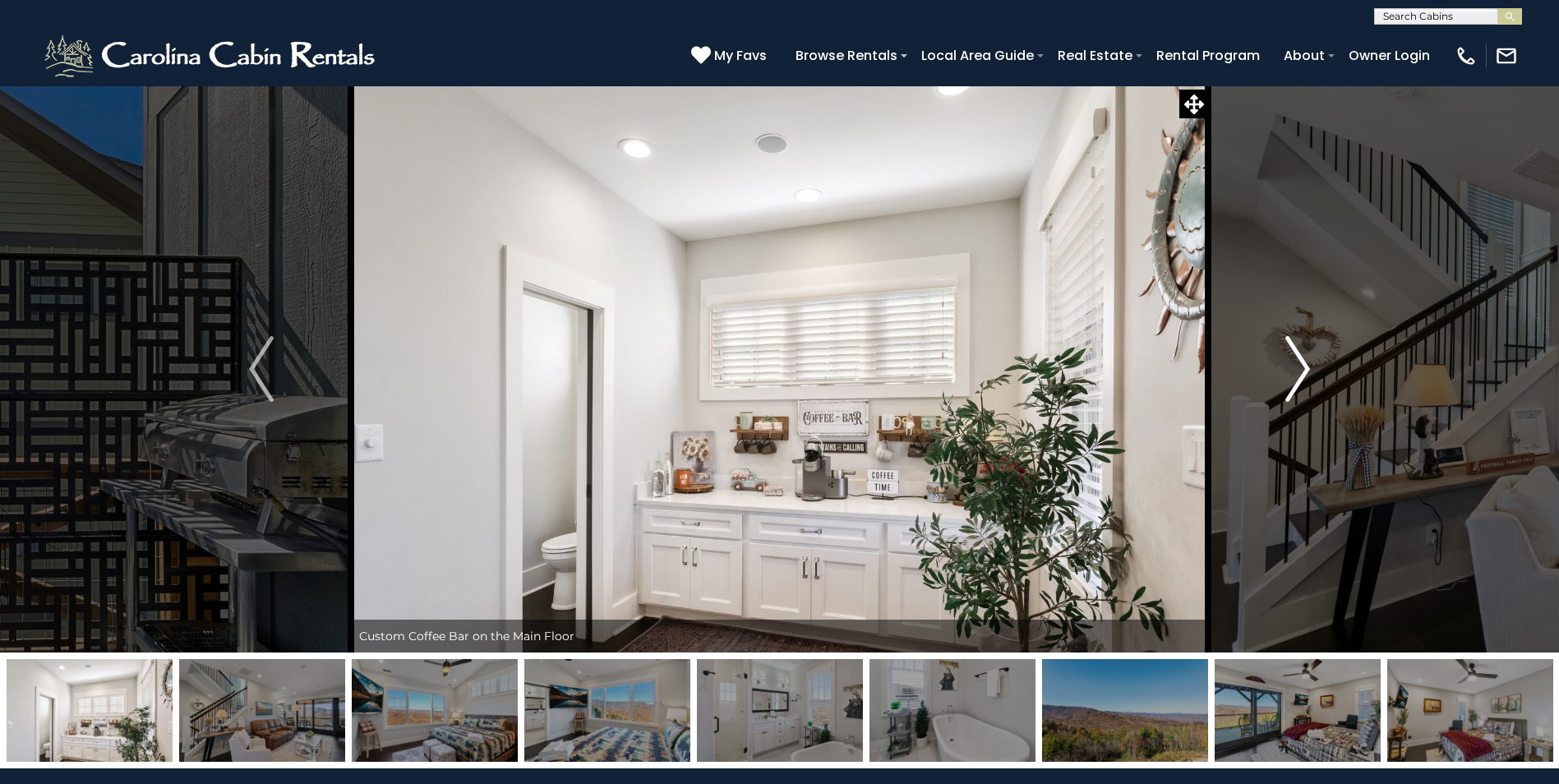
click at [1306, 366] on img "Next" at bounding box center [1297, 369] width 24 height 65
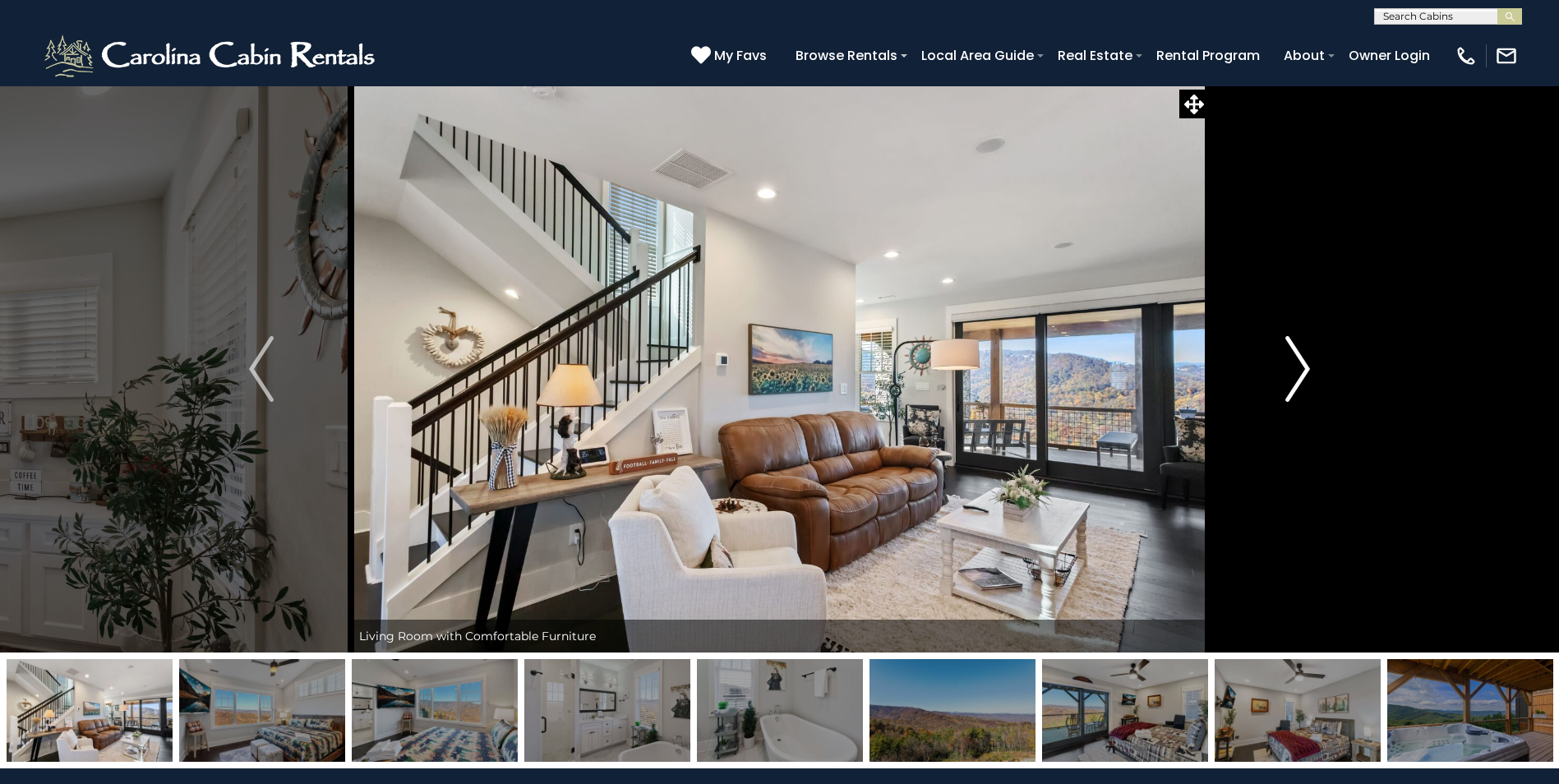
click at [1306, 366] on img "Next" at bounding box center [1297, 369] width 24 height 65
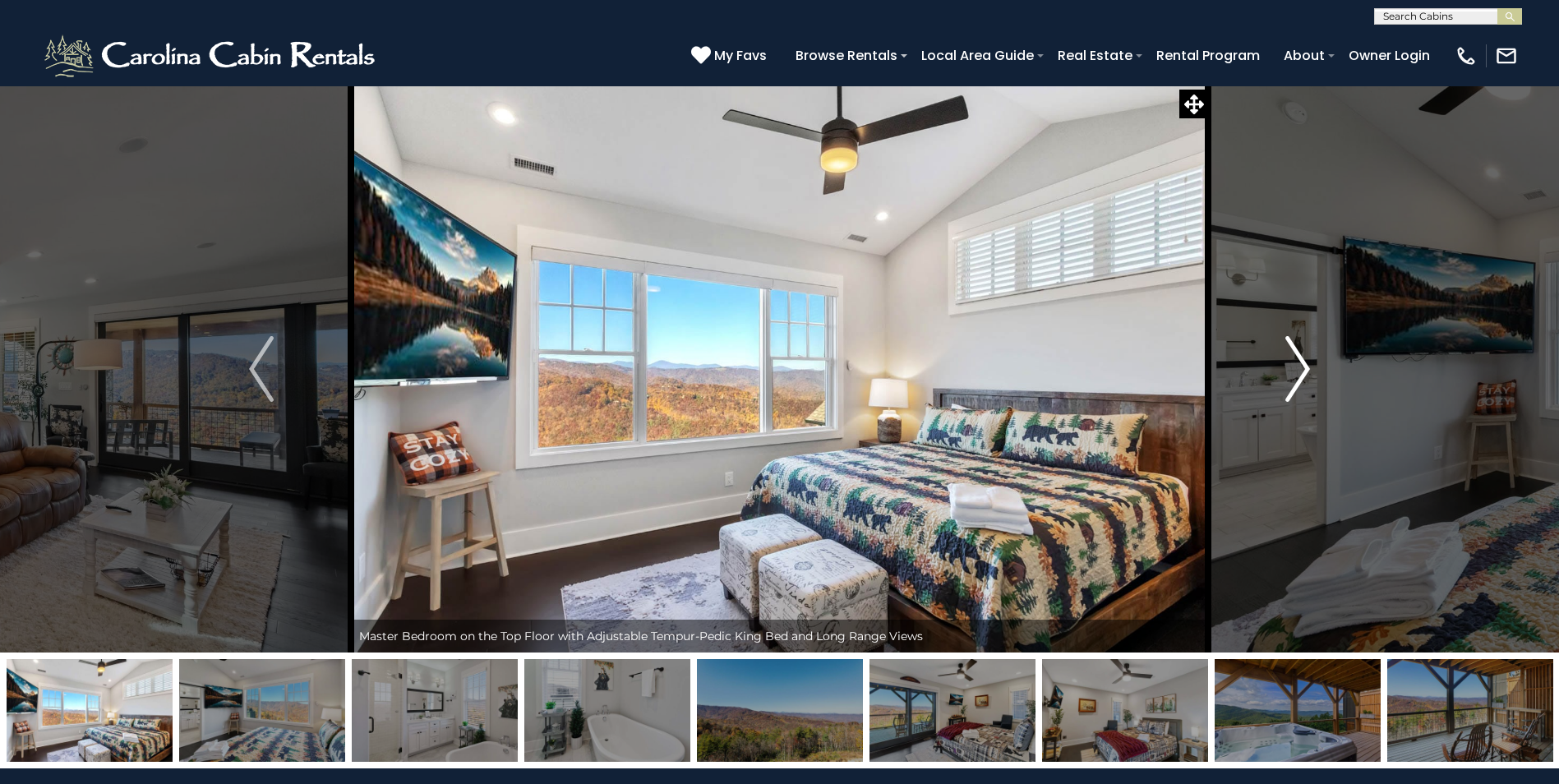
click at [1306, 366] on img "Next" at bounding box center [1297, 369] width 24 height 65
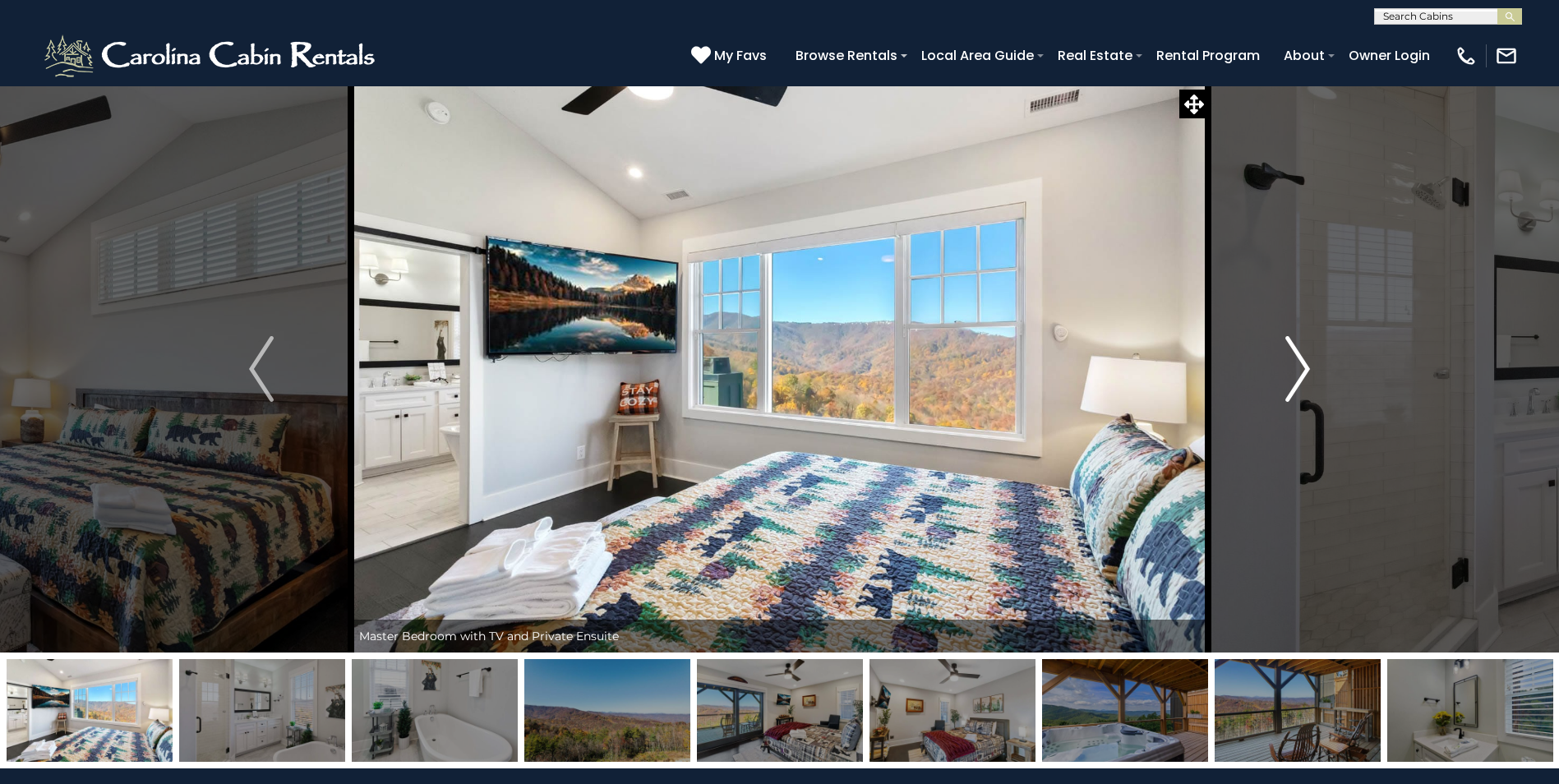
click at [1306, 366] on img "Next" at bounding box center [1297, 369] width 24 height 65
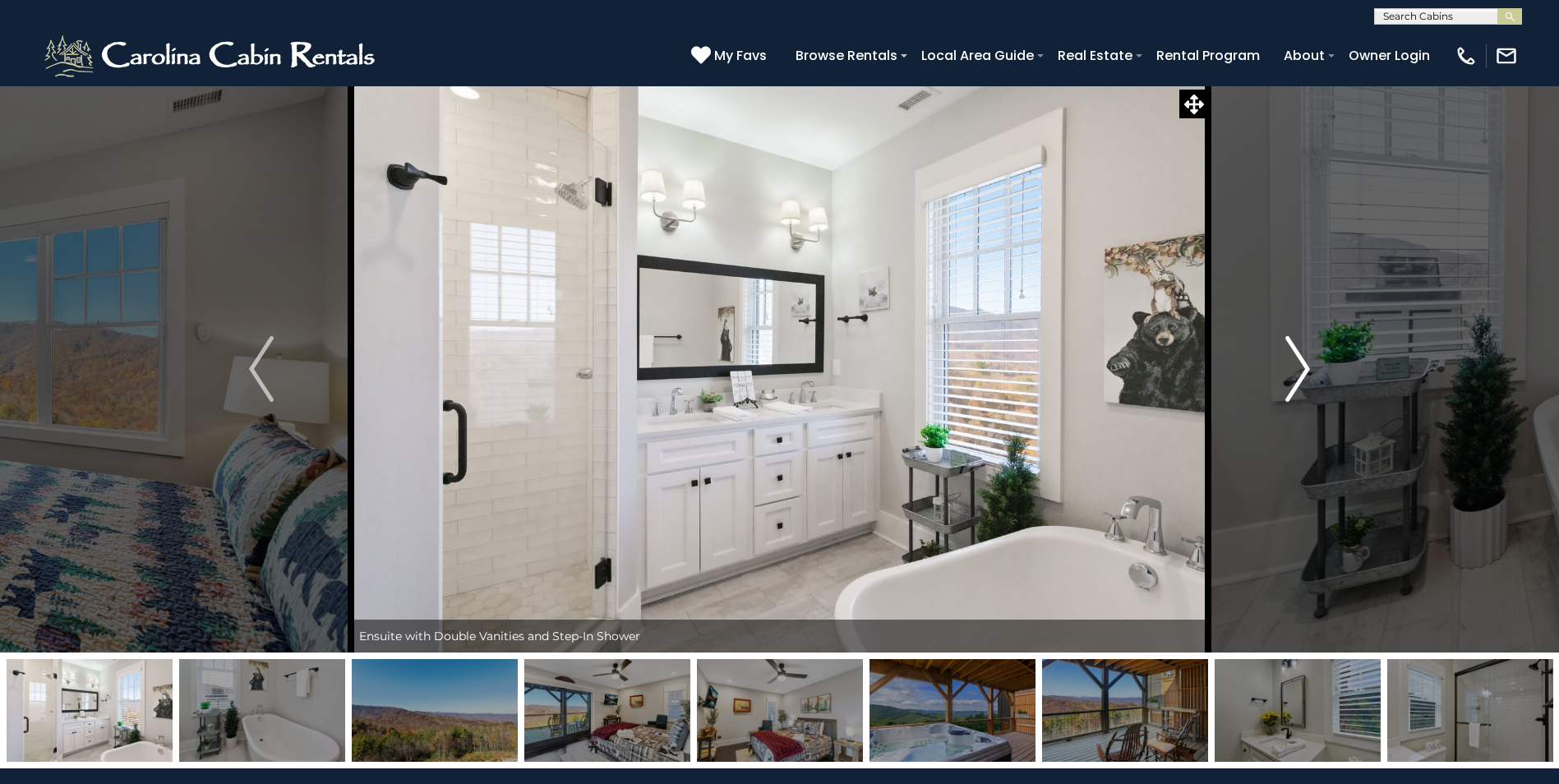
click at [1306, 366] on img "Next" at bounding box center [1297, 369] width 24 height 65
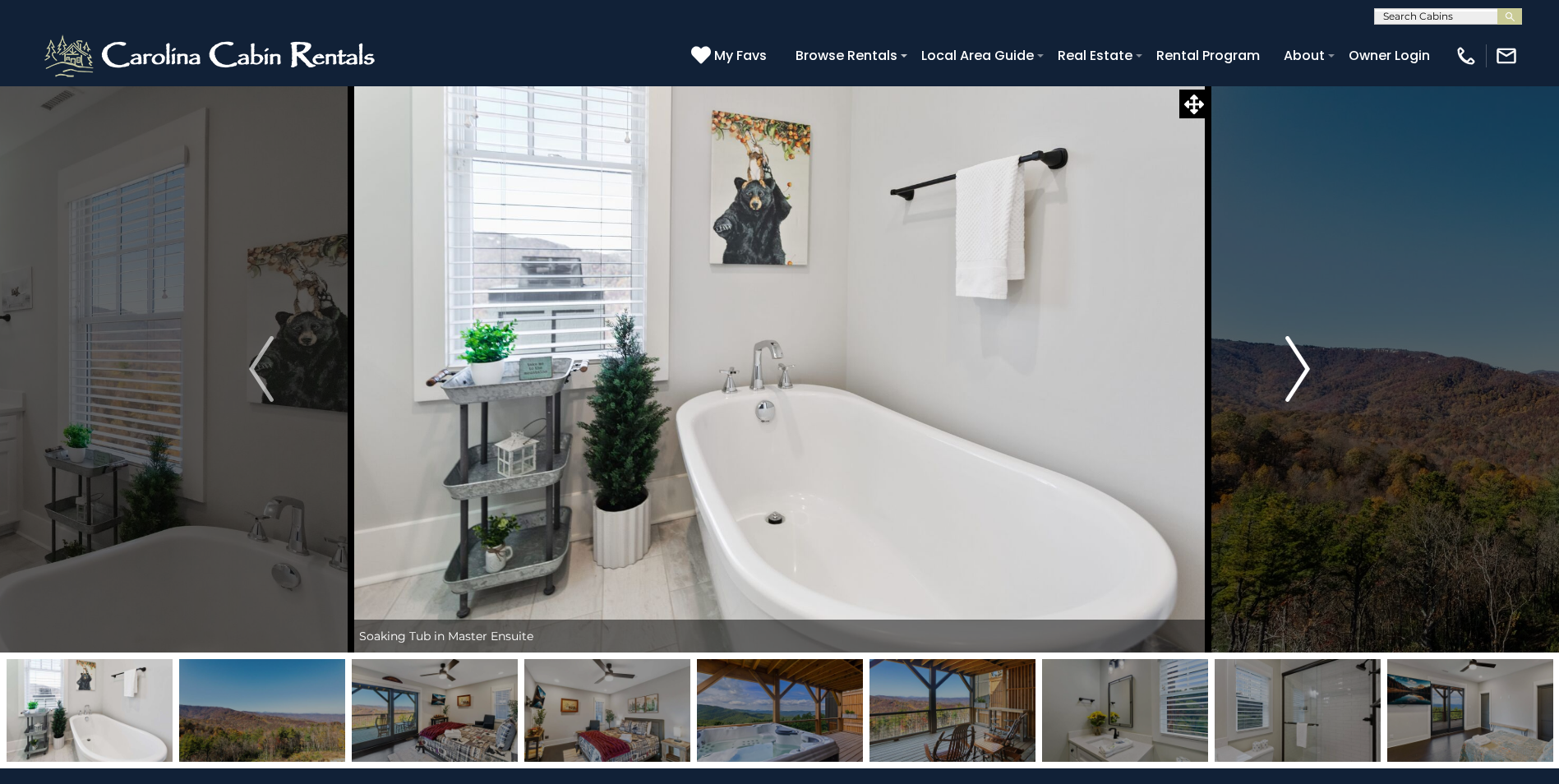
click at [1306, 366] on img "Next" at bounding box center [1297, 369] width 24 height 65
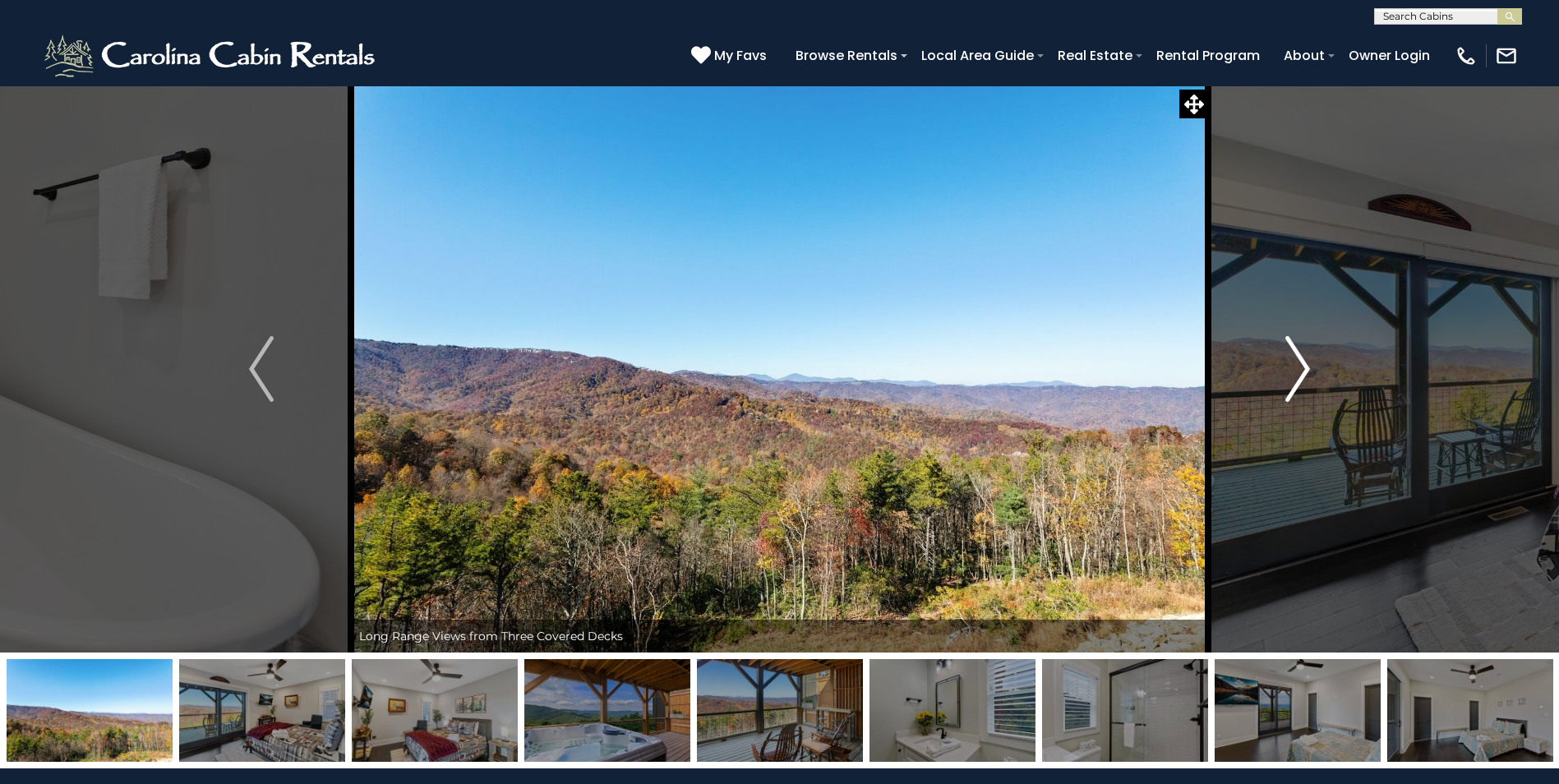
click at [1306, 366] on img "Next" at bounding box center [1297, 369] width 24 height 65
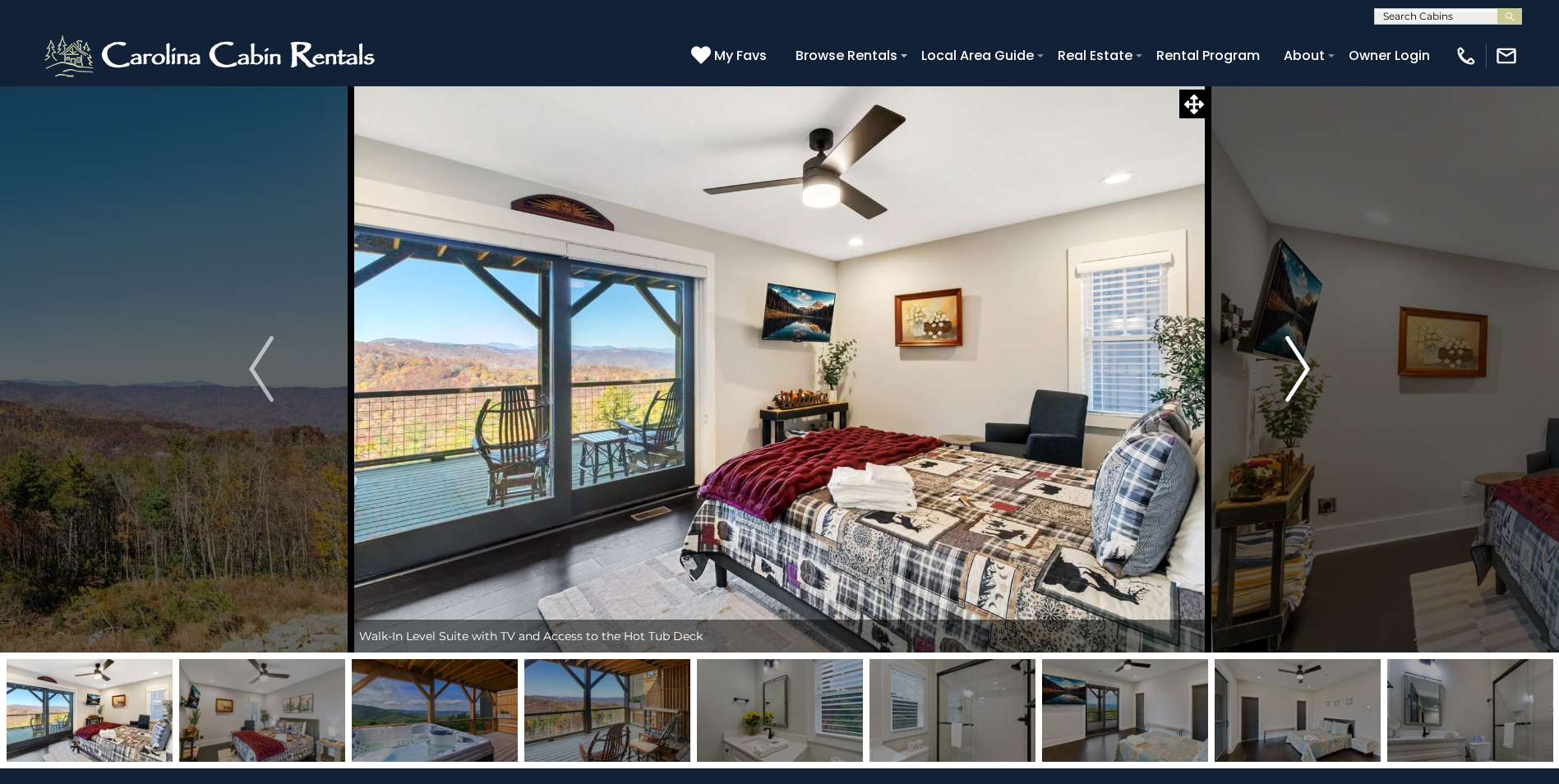
click at [1306, 366] on img "Next" at bounding box center [1297, 369] width 24 height 65
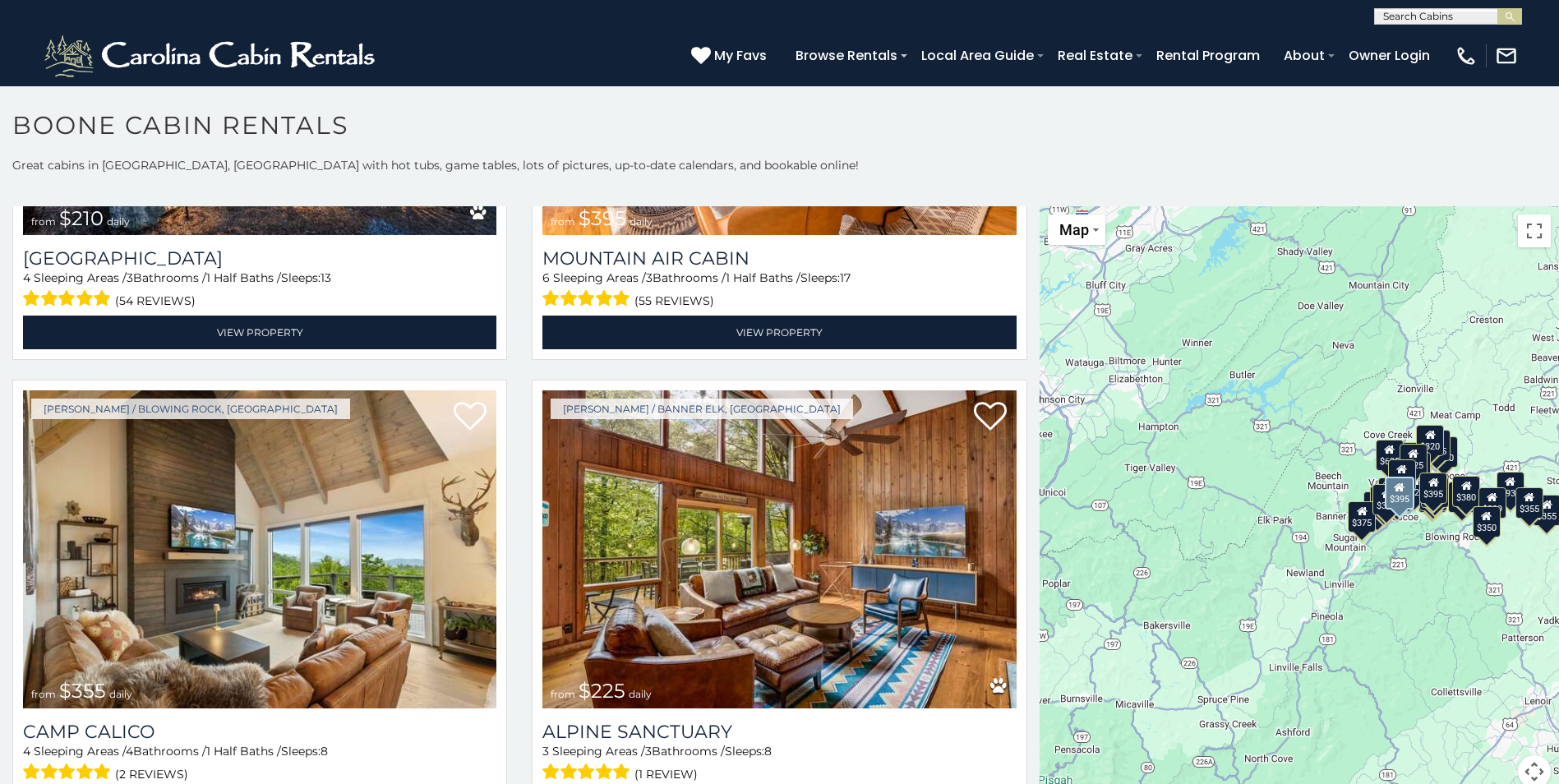
scroll to position [6080, 0]
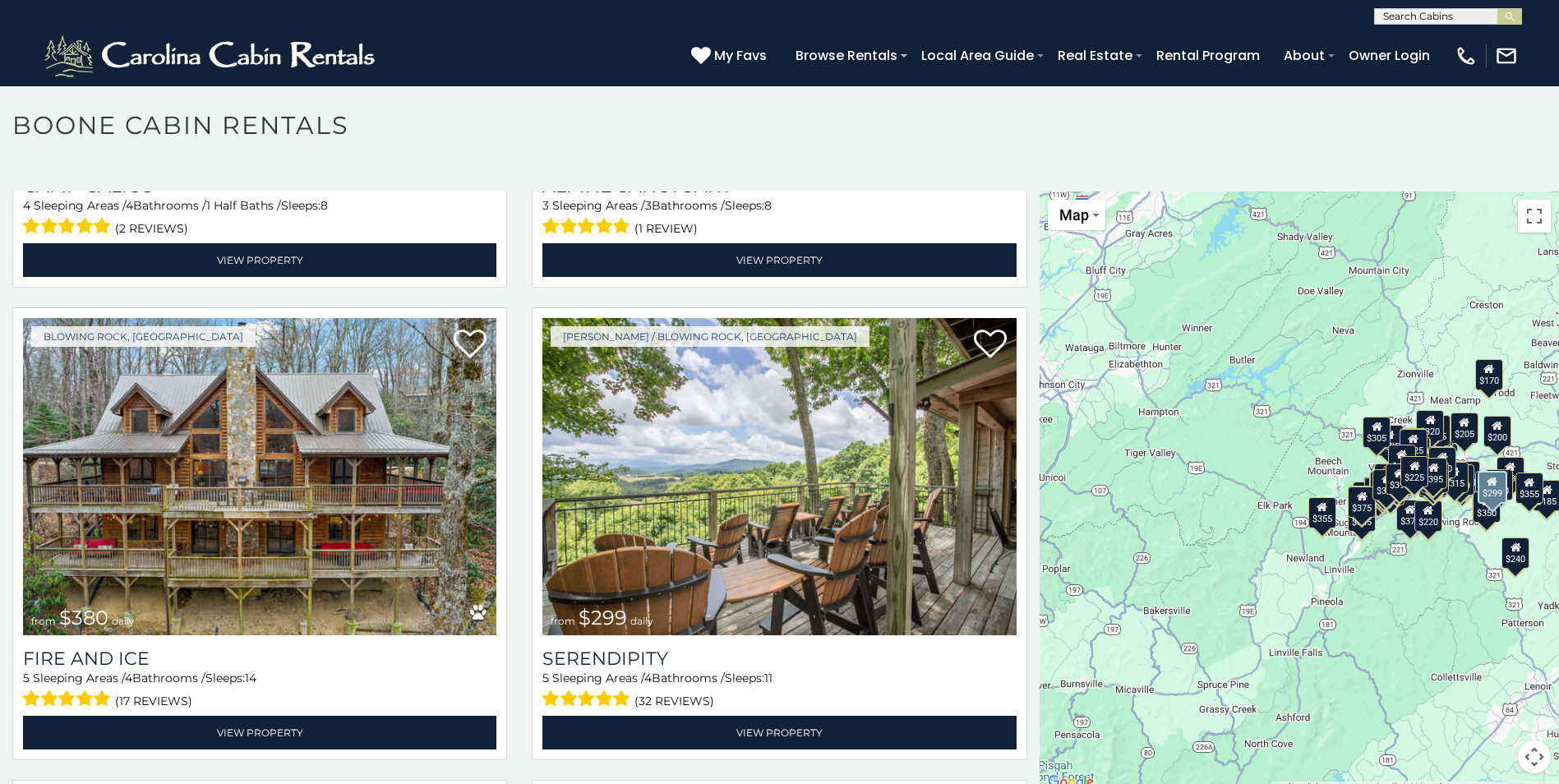
scroll to position [6950, 0]
